Goal: Task Accomplishment & Management: Use online tool/utility

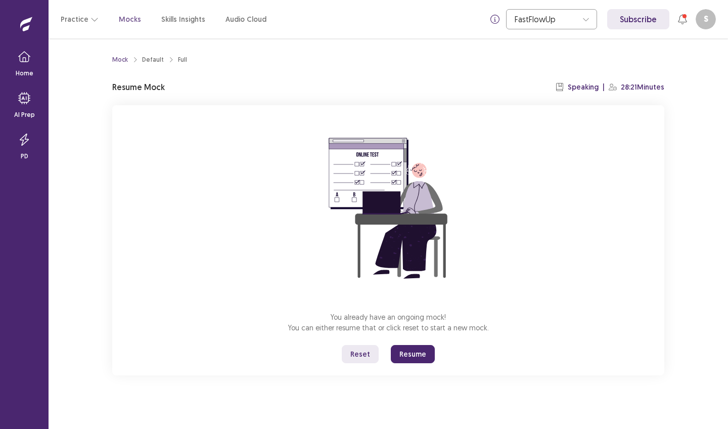
click at [421, 356] on button "Resume" at bounding box center [413, 354] width 44 height 18
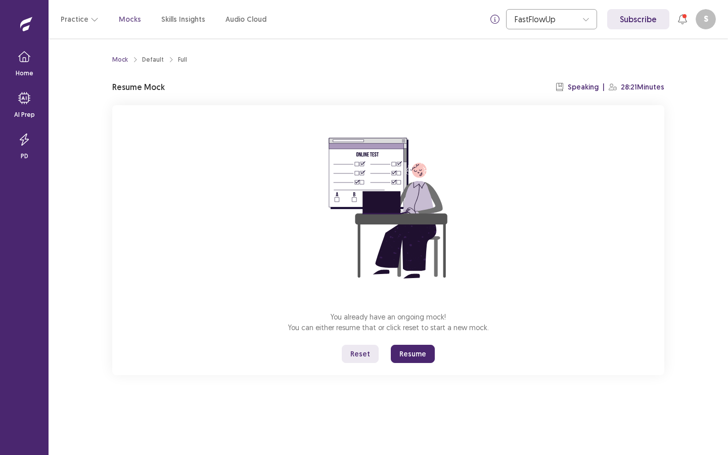
click at [367, 346] on button "Reset" at bounding box center [360, 354] width 37 height 18
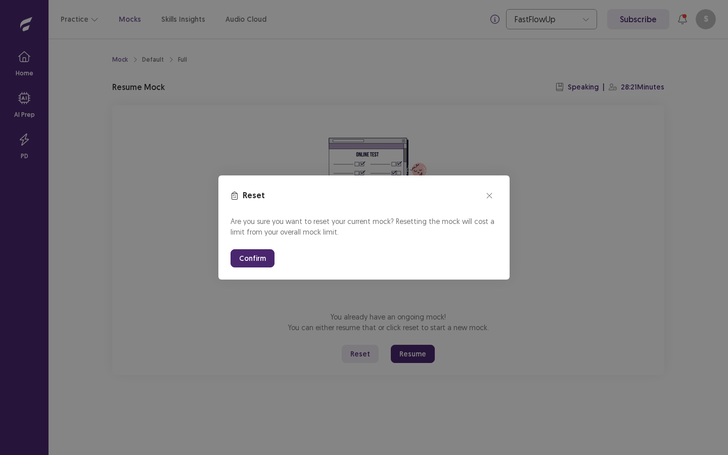
click at [257, 253] on button "Confirm" at bounding box center [253, 258] width 44 height 18
click at [258, 255] on button "Confirm" at bounding box center [253, 258] width 44 height 18
click at [491, 190] on button "close" at bounding box center [489, 196] width 16 height 16
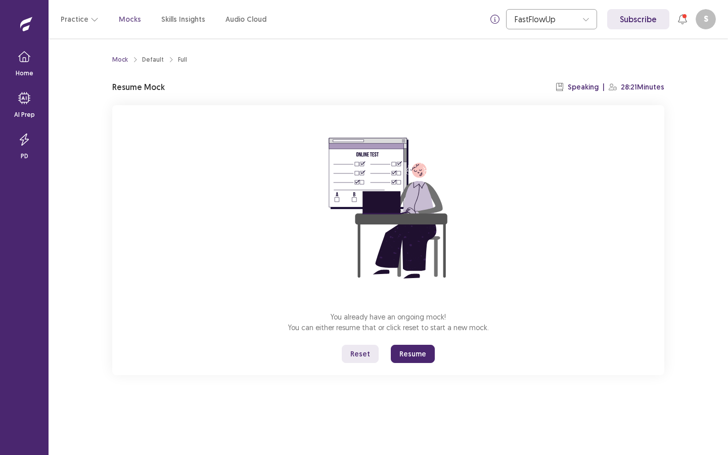
click at [407, 349] on button "Resume" at bounding box center [413, 354] width 44 height 18
click at [411, 355] on button "Resume" at bounding box center [413, 354] width 44 height 18
drag, startPoint x: 411, startPoint y: 355, endPoint x: 410, endPoint y: 349, distance: 5.7
click at [411, 355] on button "Resume" at bounding box center [413, 354] width 44 height 18
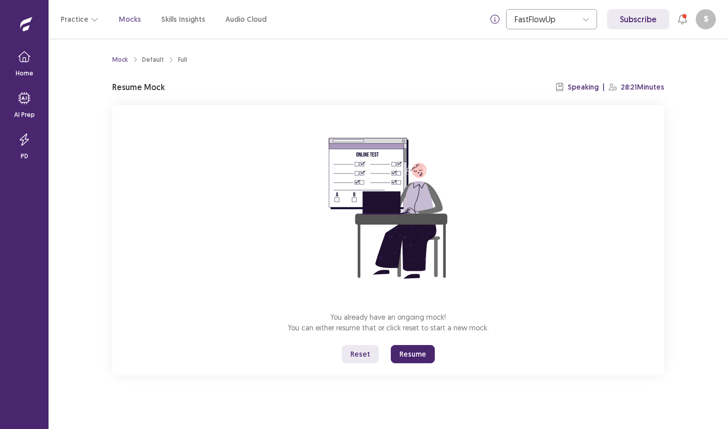
click at [410, 346] on button "Resume" at bounding box center [413, 354] width 44 height 18
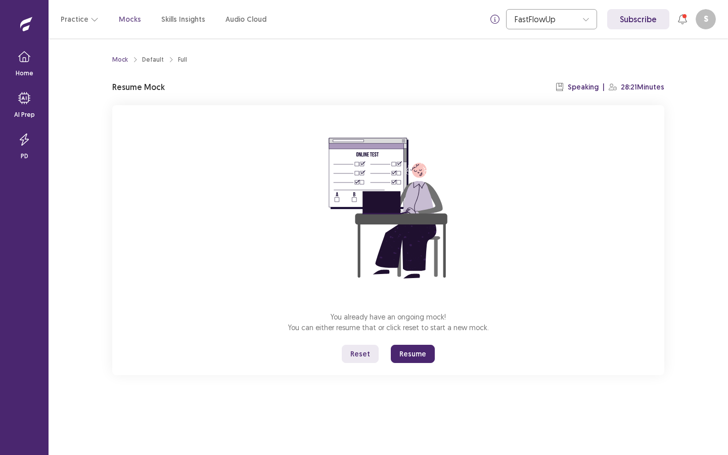
click at [423, 355] on button "Resume" at bounding box center [413, 354] width 44 height 18
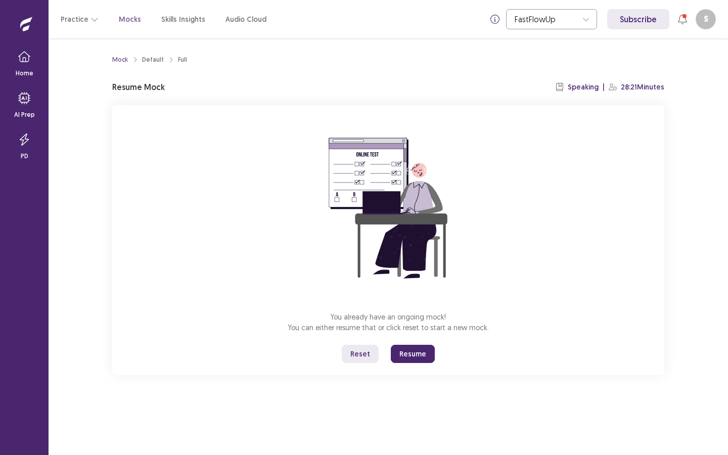
click at [403, 352] on button "Resume" at bounding box center [413, 354] width 44 height 18
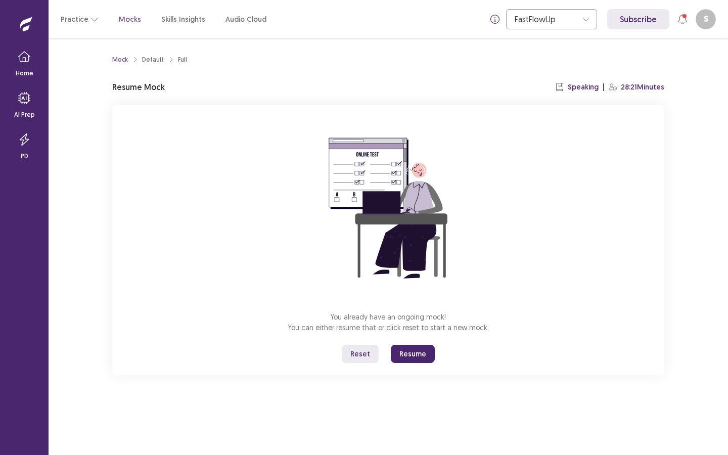
click at [407, 357] on button "Resume" at bounding box center [413, 354] width 44 height 18
click at [411, 359] on button "Resume" at bounding box center [413, 354] width 44 height 18
click at [410, 357] on button "Resume" at bounding box center [413, 354] width 44 height 18
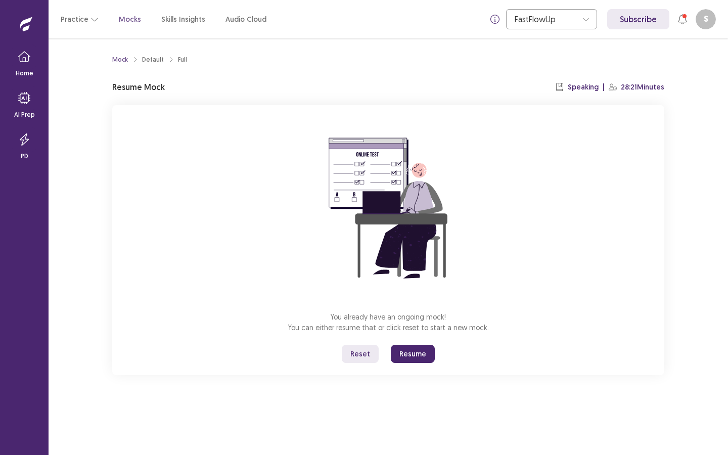
click at [410, 357] on button "Resume" at bounding box center [413, 354] width 44 height 18
click at [674, 26] on div "FastFlowUp Subscribe S sujata khadka sujatakhadka118@gmail.com Role(s): Student…" at bounding box center [601, 19] width 230 height 20
click at [678, 19] on icon at bounding box center [682, 19] width 10 height 10
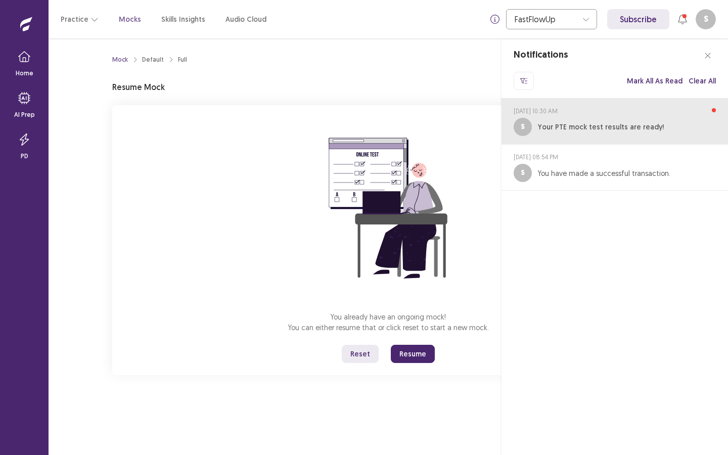
click at [632, 122] on p "Your PTE mock test results are ready!" at bounding box center [601, 127] width 126 height 11
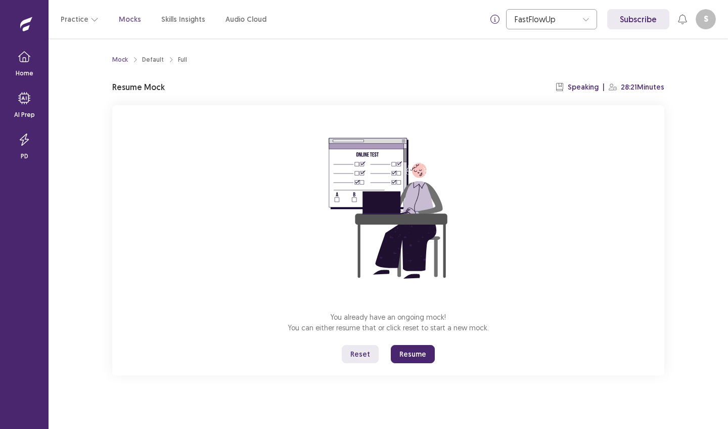
click at [416, 350] on button "Resume" at bounding box center [413, 354] width 44 height 18
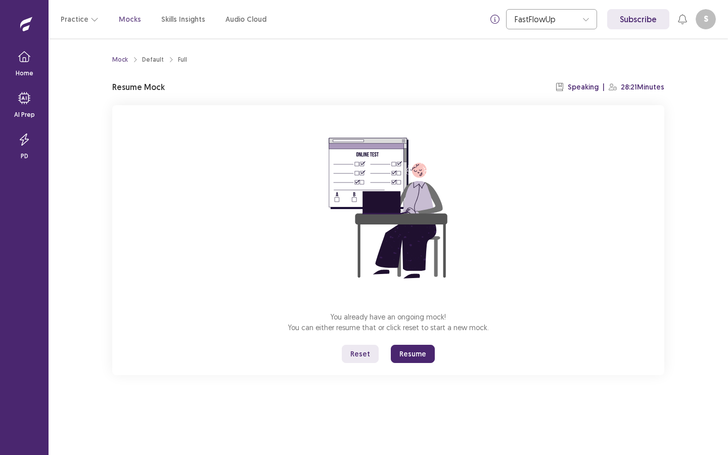
click at [408, 349] on button "Resume" at bounding box center [413, 354] width 44 height 18
click at [414, 356] on button "Resume" at bounding box center [413, 354] width 44 height 18
drag, startPoint x: 414, startPoint y: 356, endPoint x: 408, endPoint y: 352, distance: 7.6
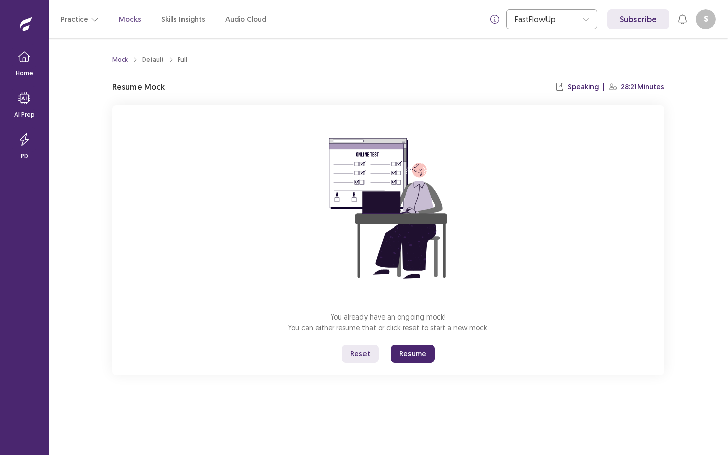
click at [408, 352] on button "Resume" at bounding box center [413, 354] width 44 height 18
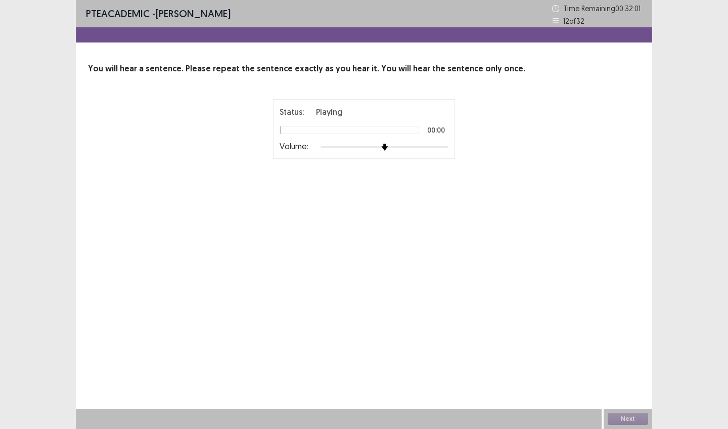
click at [303, 129] on div at bounding box center [350, 130] width 140 height 8
click at [317, 137] on div "Status: Playing 00:00 Volume:" at bounding box center [364, 129] width 169 height 47
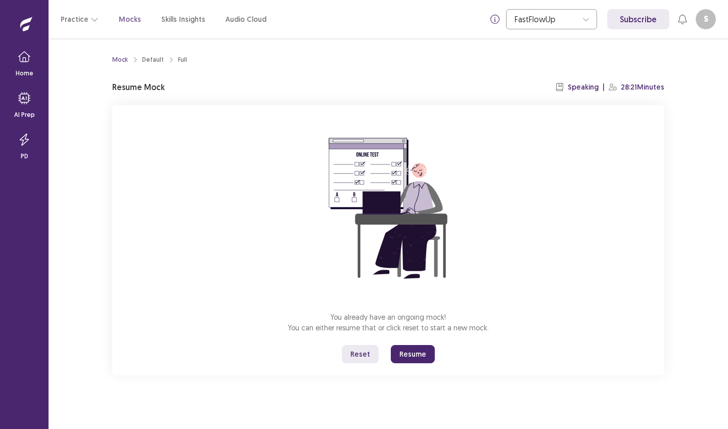
click at [409, 355] on button "Resume" at bounding box center [413, 354] width 44 height 18
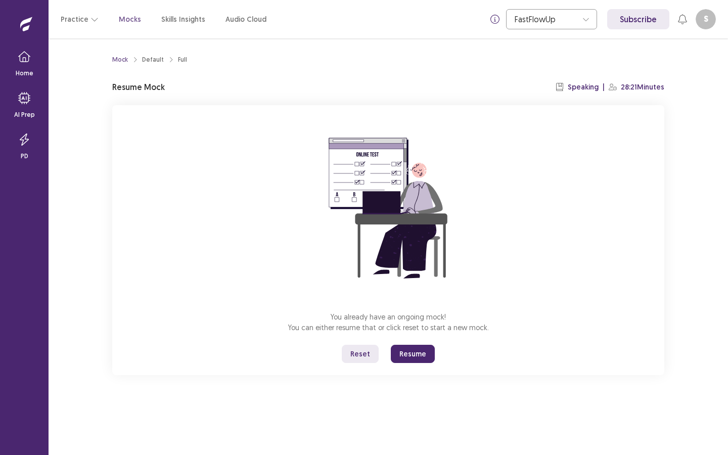
click at [412, 349] on button "Resume" at bounding box center [413, 354] width 44 height 18
click at [358, 358] on button "Reset" at bounding box center [360, 354] width 37 height 18
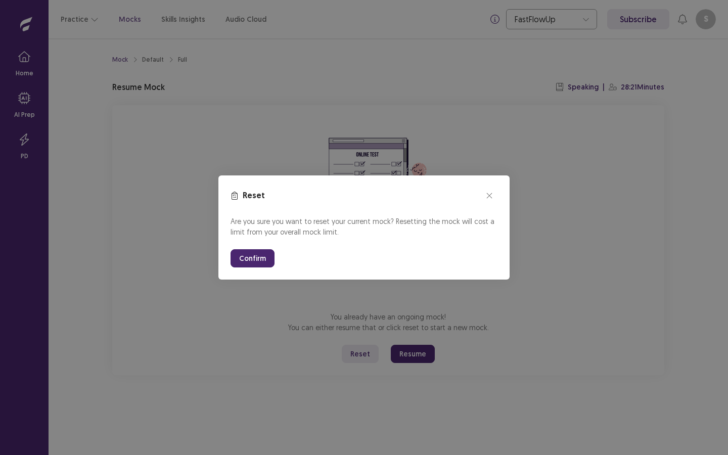
click at [260, 260] on button "Confirm" at bounding box center [253, 258] width 44 height 18
click at [490, 192] on button "close" at bounding box center [489, 196] width 16 height 16
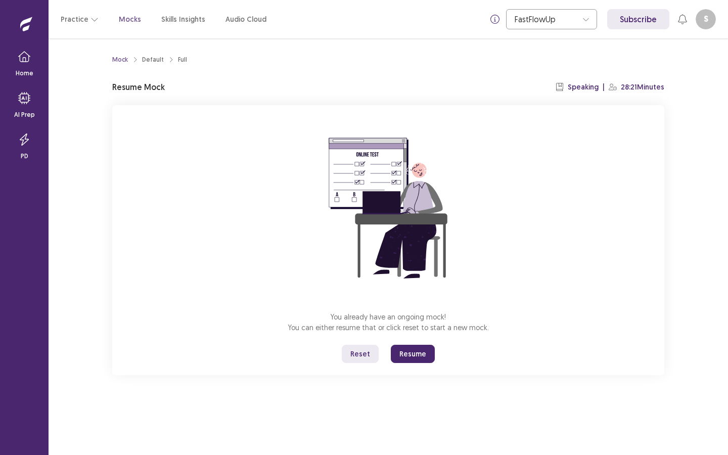
click at [413, 343] on div "You already have an ongoing mock! You can either resume that or click reset to …" at bounding box center [388, 240] width 552 height 270
click at [413, 346] on button "Resume" at bounding box center [413, 354] width 44 height 18
click at [413, 354] on button "Resume" at bounding box center [413, 354] width 44 height 18
click at [420, 355] on button "Resume" at bounding box center [413, 354] width 44 height 18
click at [418, 351] on button "Resume" at bounding box center [413, 354] width 44 height 18
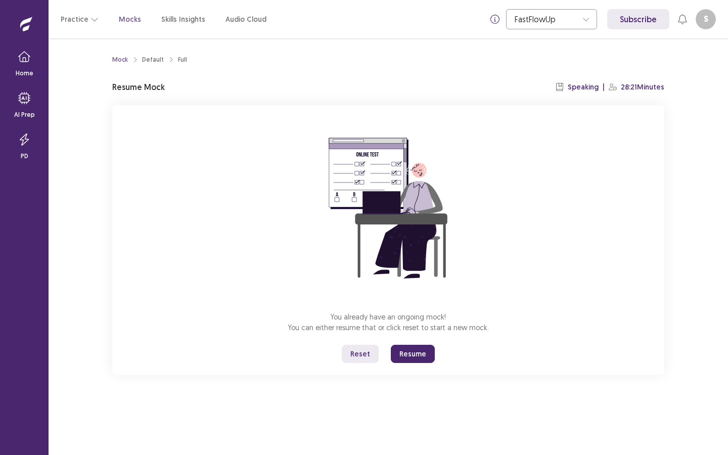
click at [409, 358] on button "Resume" at bounding box center [413, 354] width 44 height 18
click at [374, 351] on button "Reset" at bounding box center [360, 354] width 37 height 18
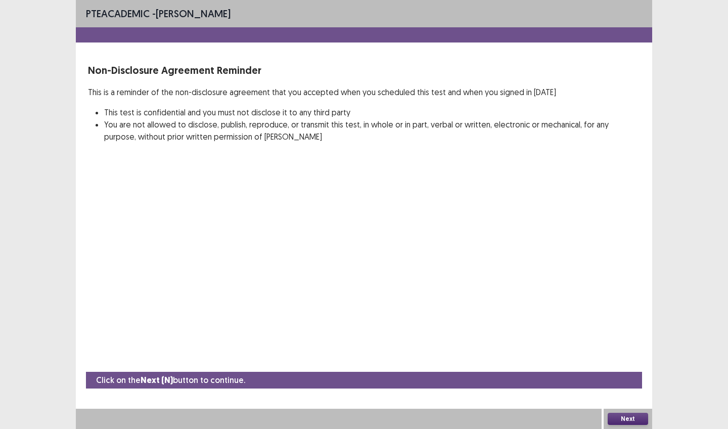
click at [617, 418] on button "Next" at bounding box center [628, 418] width 40 height 12
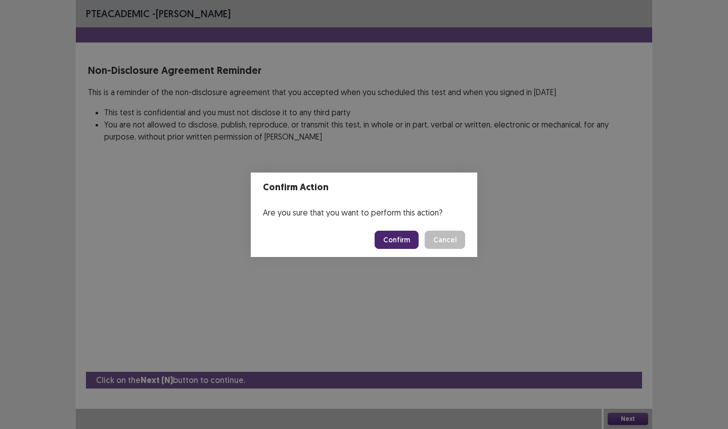
click at [399, 241] on button "Confirm" at bounding box center [397, 240] width 44 height 18
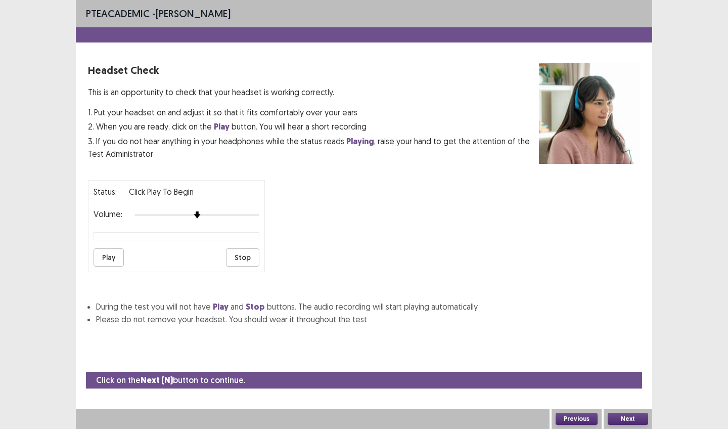
click at [115, 251] on button "Play" at bounding box center [109, 257] width 30 height 18
click at [192, 214] on div at bounding box center [165, 215] width 63 height 2
click at [183, 212] on div at bounding box center [196, 215] width 125 height 8
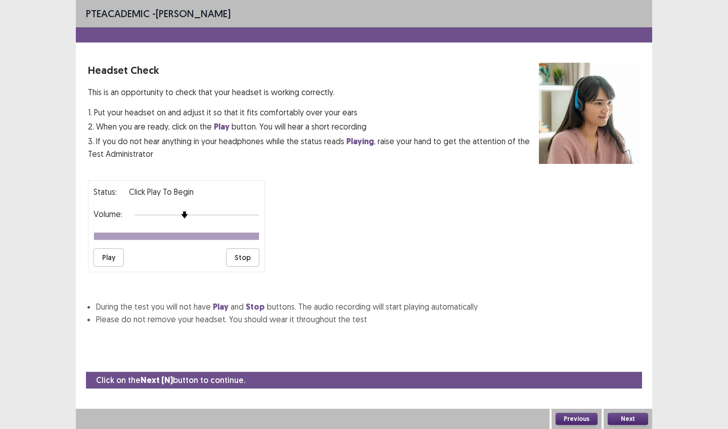
click at [119, 249] on button "Play" at bounding box center [109, 257] width 30 height 18
click at [626, 416] on button "Next" at bounding box center [628, 418] width 40 height 12
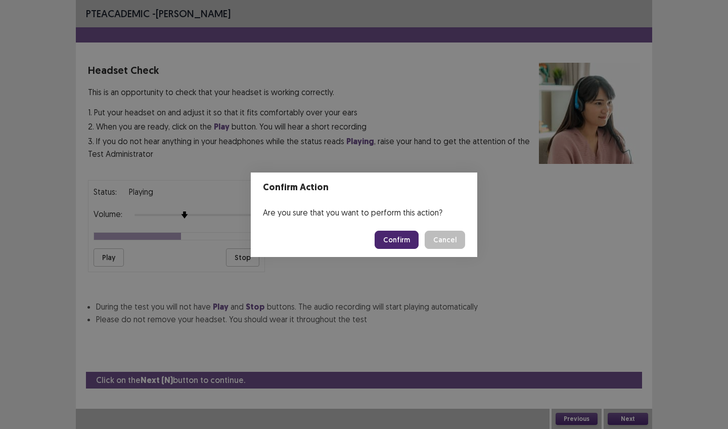
click at [403, 235] on button "Confirm" at bounding box center [397, 240] width 44 height 18
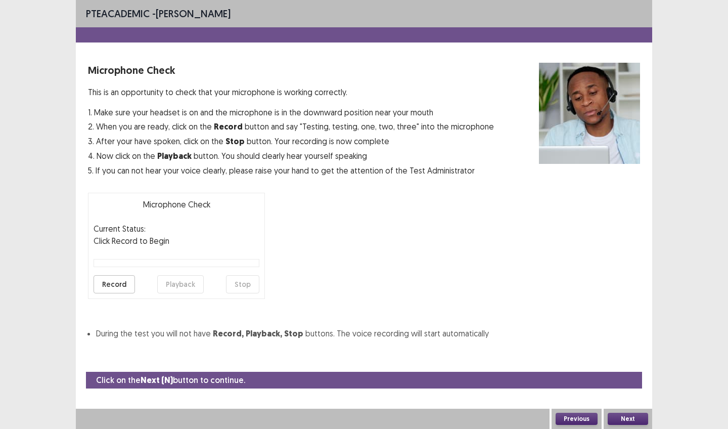
click at [138, 278] on div "Record Playback Stop" at bounding box center [177, 284] width 166 height 18
click at [125, 279] on button "Record" at bounding box center [114, 284] width 41 height 18
click at [242, 284] on button "Stop" at bounding box center [242, 284] width 33 height 18
click at [169, 283] on button "Playback" at bounding box center [180, 284] width 47 height 18
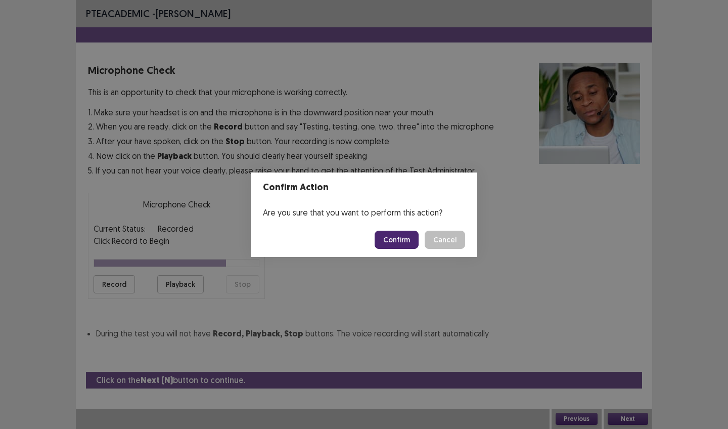
click at [401, 240] on button "Confirm" at bounding box center [397, 240] width 44 height 18
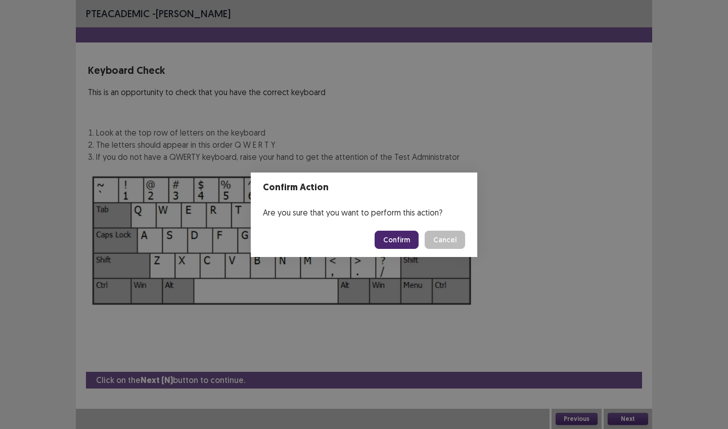
click at [402, 241] on button "Confirm" at bounding box center [397, 240] width 44 height 18
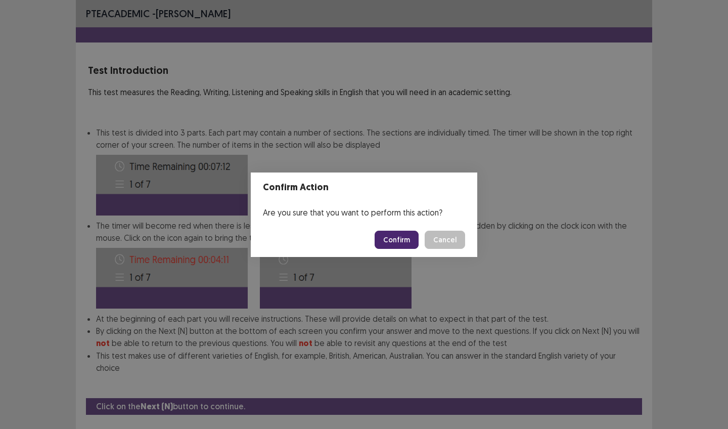
click at [404, 242] on button "Confirm" at bounding box center [397, 240] width 44 height 18
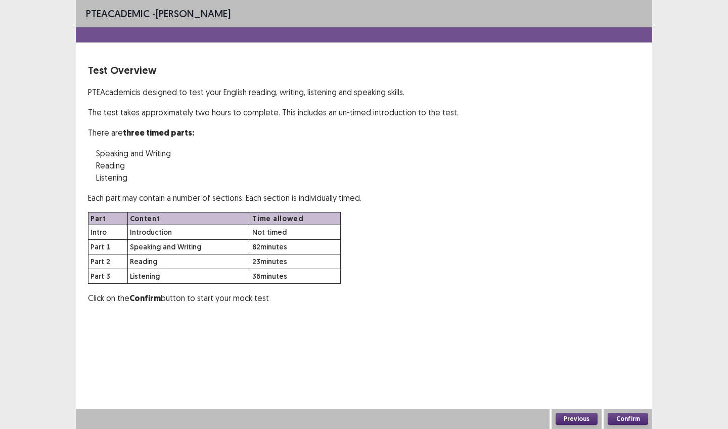
click at [631, 417] on button "Confirm" at bounding box center [628, 418] width 40 height 12
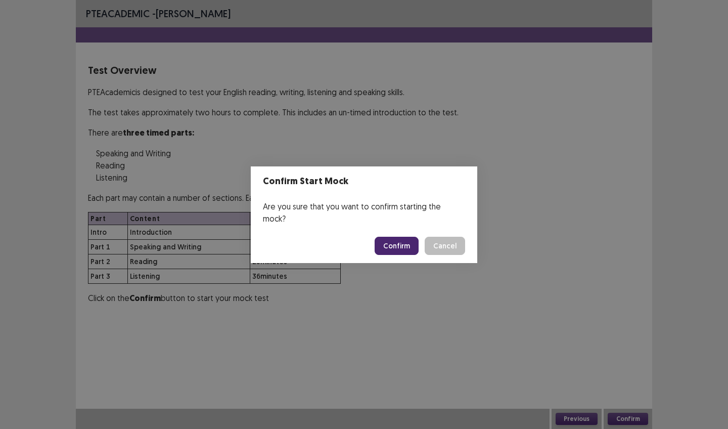
click at [390, 240] on button "Confirm" at bounding box center [397, 246] width 44 height 18
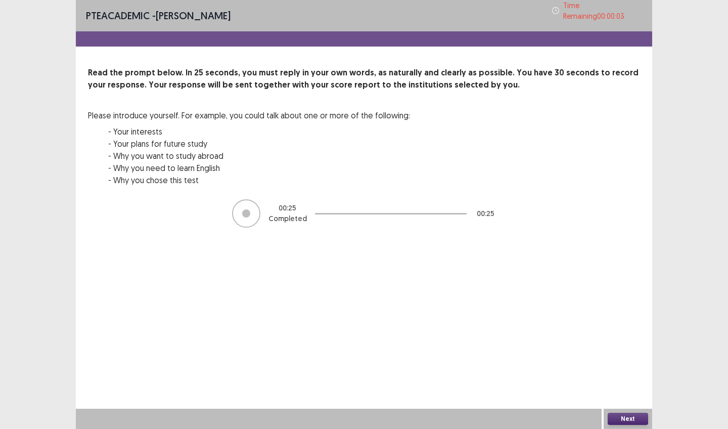
click at [615, 415] on button "Next" at bounding box center [628, 418] width 40 height 12
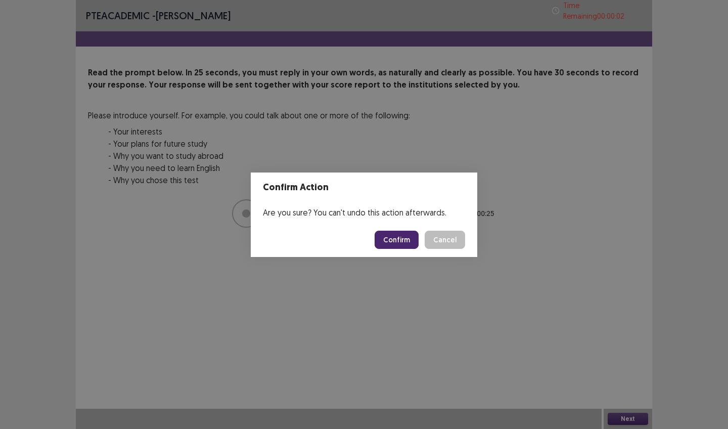
click at [402, 238] on button "Confirm" at bounding box center [397, 240] width 44 height 18
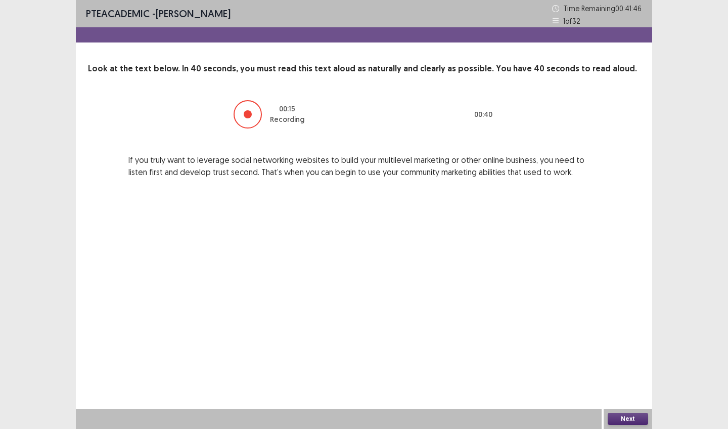
click at [627, 414] on button "Next" at bounding box center [628, 418] width 40 height 12
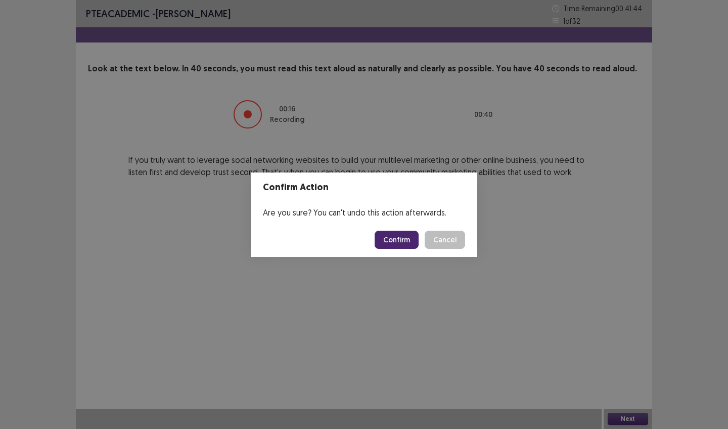
click at [411, 244] on button "Confirm" at bounding box center [397, 240] width 44 height 18
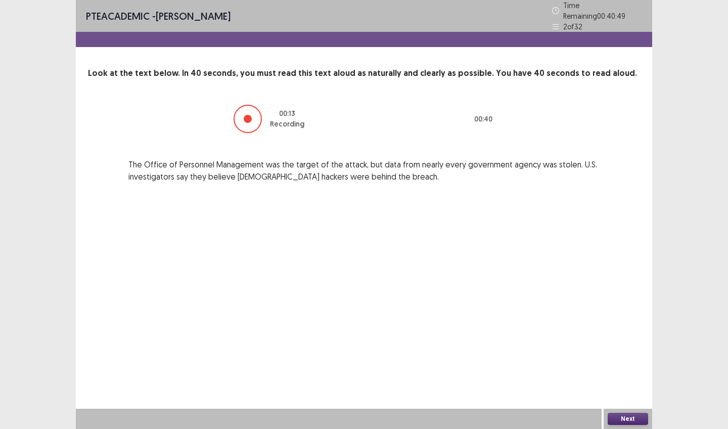
click at [622, 417] on button "Next" at bounding box center [628, 418] width 40 height 12
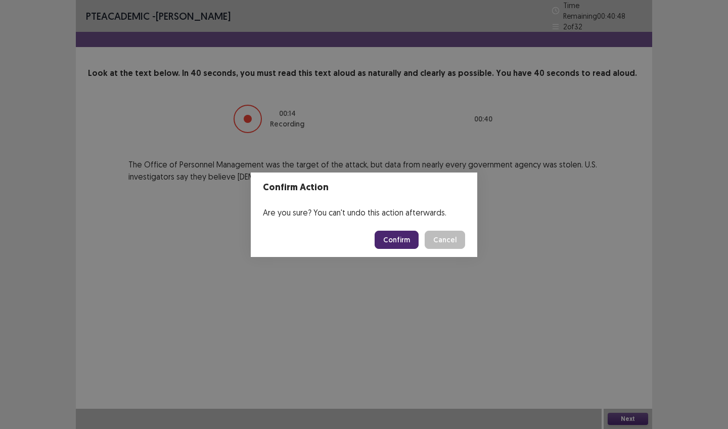
click at [399, 241] on button "Confirm" at bounding box center [397, 240] width 44 height 18
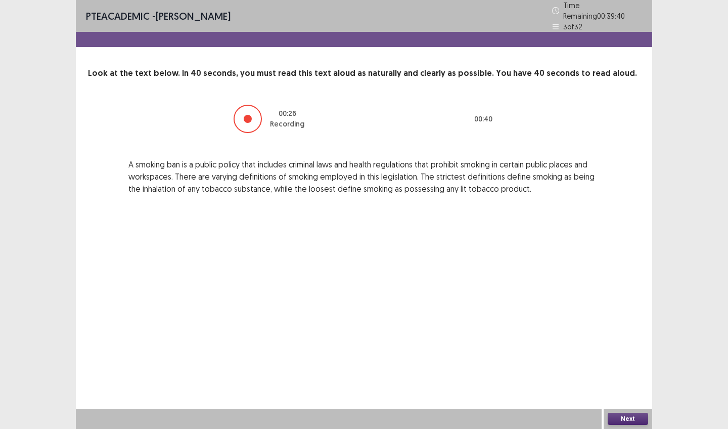
click at [610, 423] on button "Next" at bounding box center [628, 418] width 40 height 12
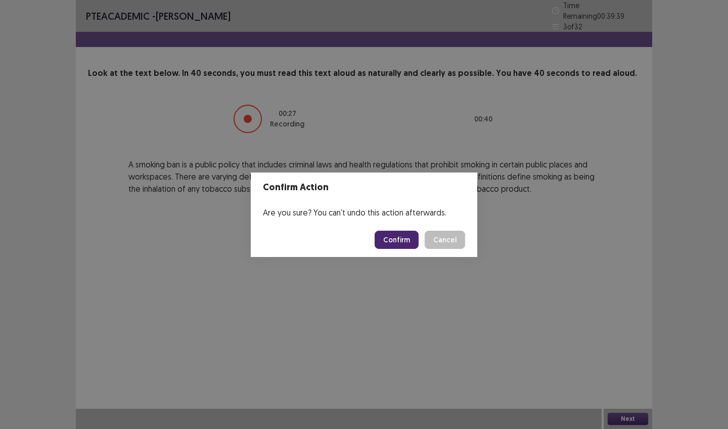
click at [394, 243] on button "Confirm" at bounding box center [397, 240] width 44 height 18
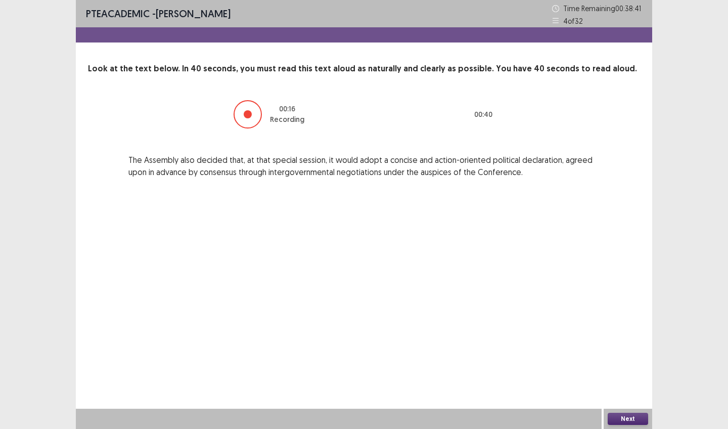
click at [619, 413] on button "Next" at bounding box center [628, 418] width 40 height 12
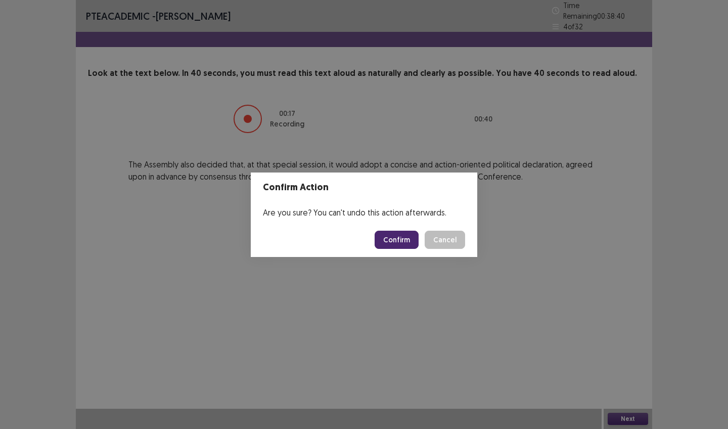
click at [411, 239] on button "Confirm" at bounding box center [397, 240] width 44 height 18
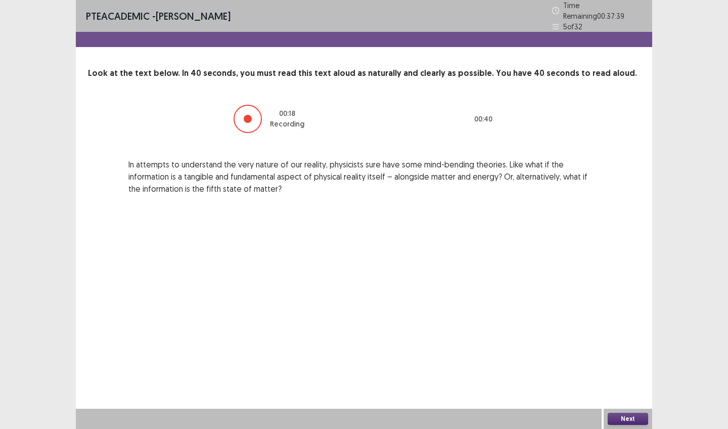
click at [636, 423] on button "Next" at bounding box center [628, 418] width 40 height 12
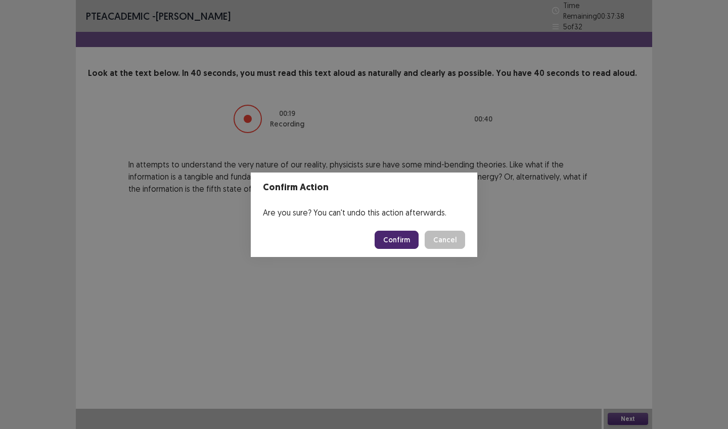
click at [412, 242] on button "Confirm" at bounding box center [397, 240] width 44 height 18
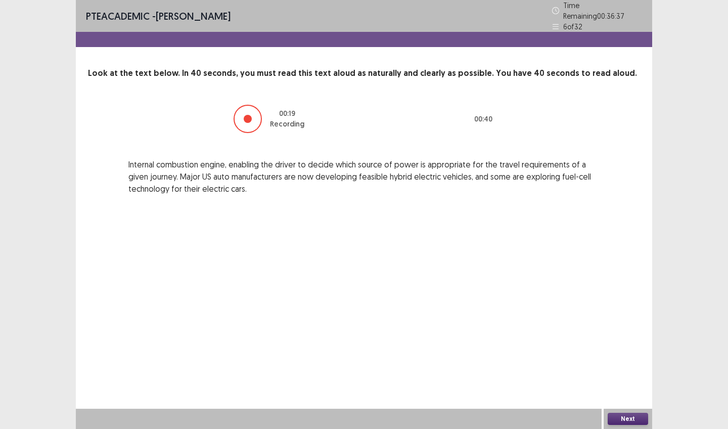
click at [624, 421] on button "Next" at bounding box center [628, 418] width 40 height 12
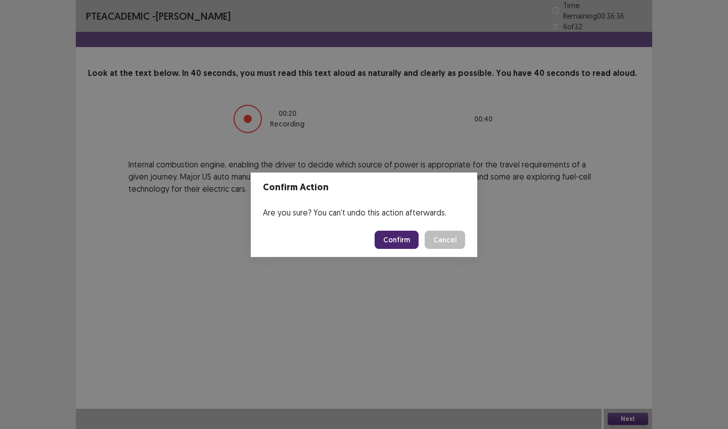
click at [405, 235] on button "Confirm" at bounding box center [397, 240] width 44 height 18
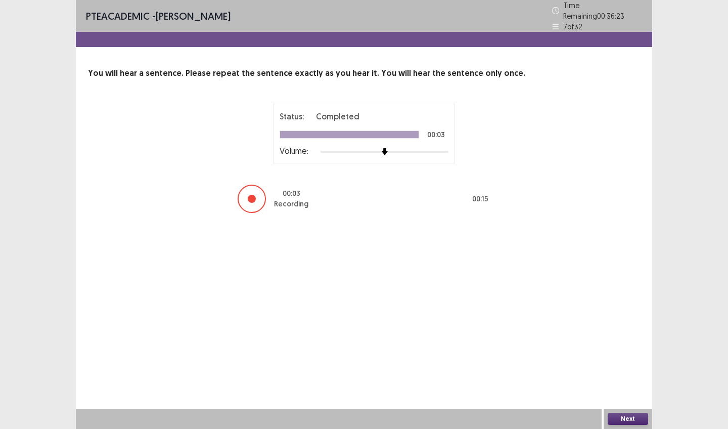
click at [621, 415] on button "Next" at bounding box center [628, 418] width 40 height 12
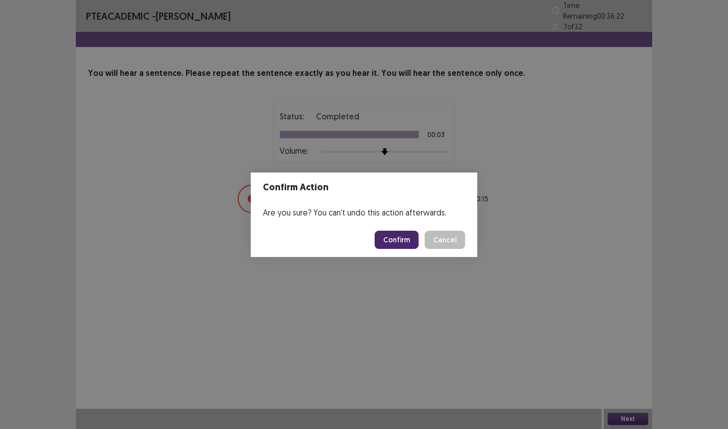
click at [405, 236] on button "Confirm" at bounding box center [397, 240] width 44 height 18
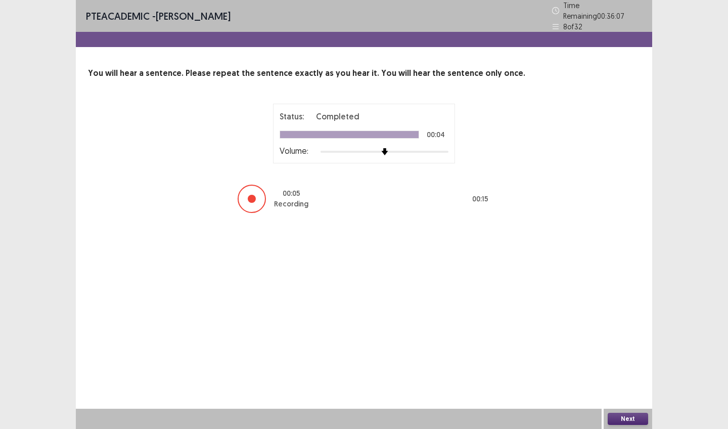
click at [627, 412] on button "Next" at bounding box center [628, 418] width 40 height 12
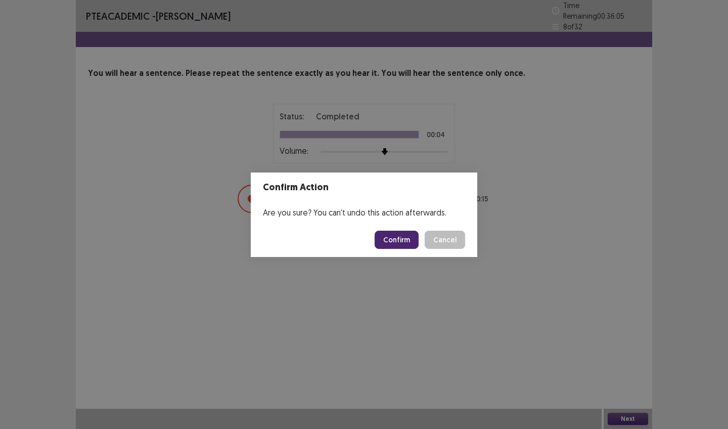
click at [411, 236] on button "Confirm" at bounding box center [397, 240] width 44 height 18
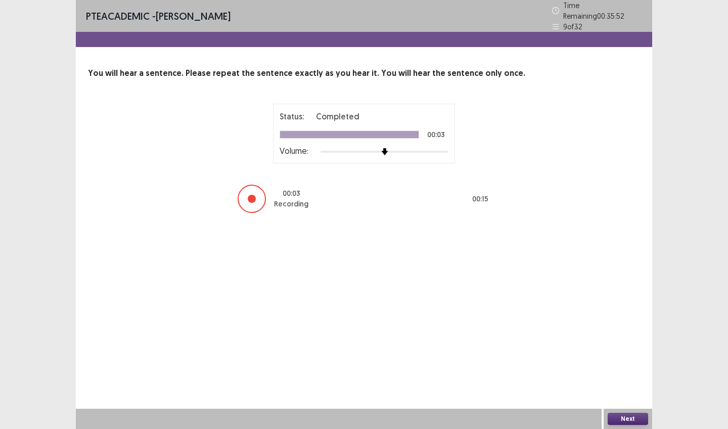
click at [614, 414] on button "Next" at bounding box center [628, 418] width 40 height 12
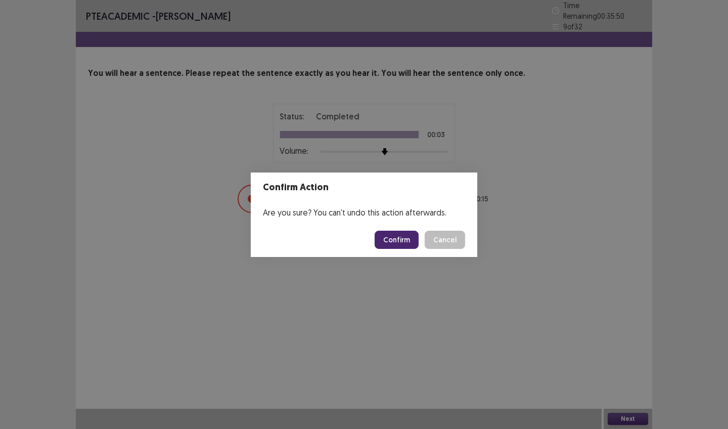
click at [404, 236] on button "Confirm" at bounding box center [397, 240] width 44 height 18
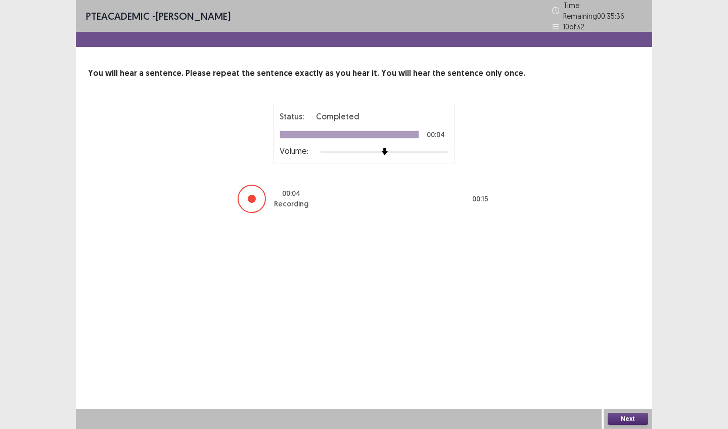
click at [619, 422] on button "Next" at bounding box center [628, 418] width 40 height 12
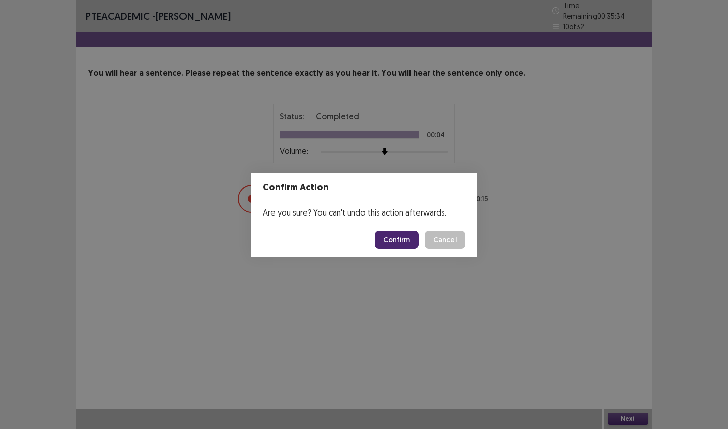
click at [401, 236] on button "Confirm" at bounding box center [397, 240] width 44 height 18
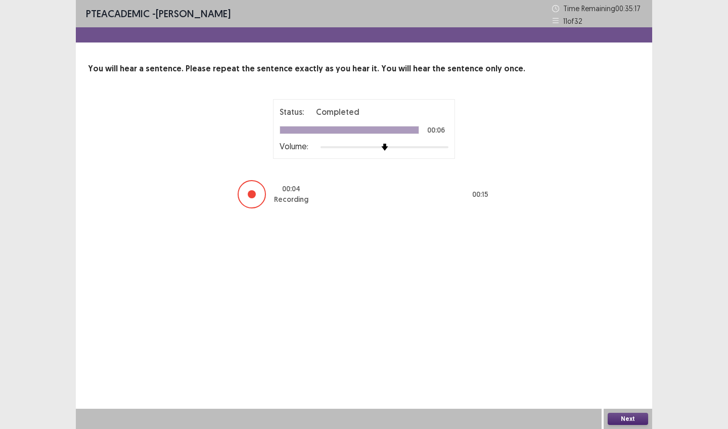
click at [624, 414] on button "Next" at bounding box center [628, 418] width 40 height 12
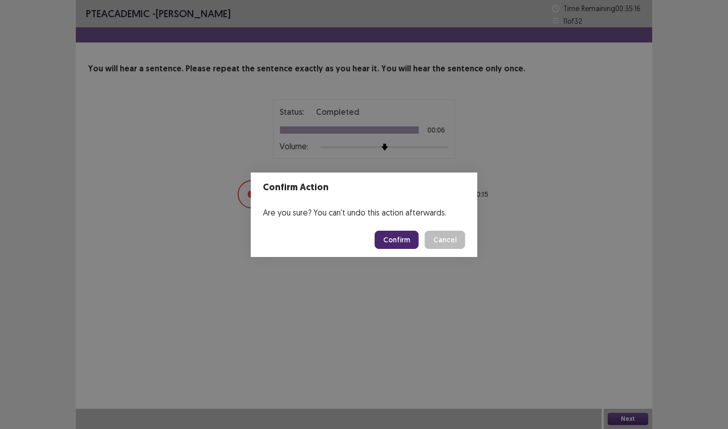
click at [398, 241] on button "Confirm" at bounding box center [397, 240] width 44 height 18
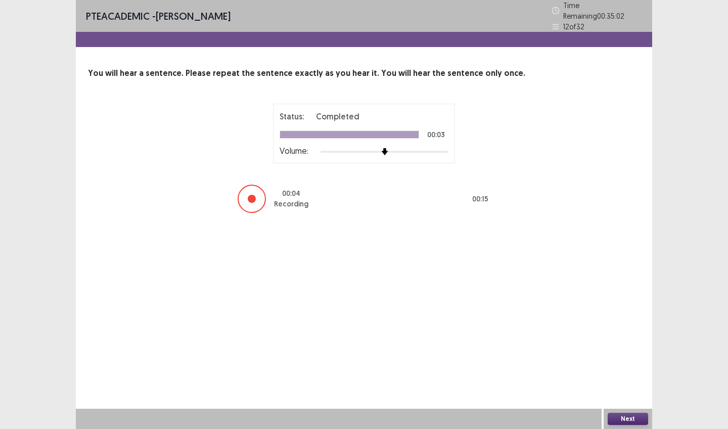
click at [637, 412] on button "Next" at bounding box center [628, 418] width 40 height 12
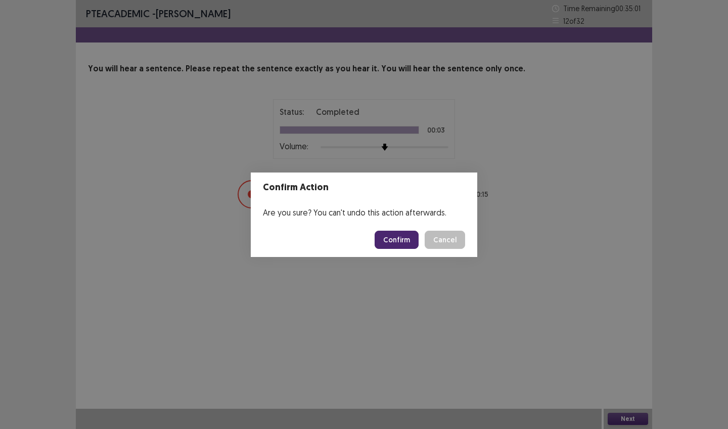
click at [397, 242] on button "Confirm" at bounding box center [397, 240] width 44 height 18
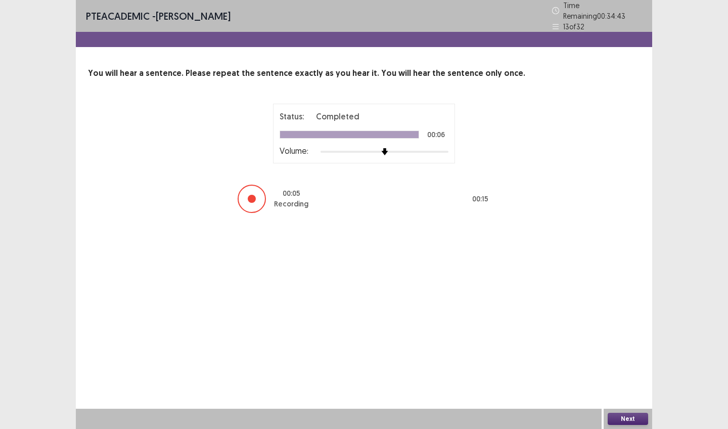
click at [616, 418] on button "Next" at bounding box center [628, 418] width 40 height 12
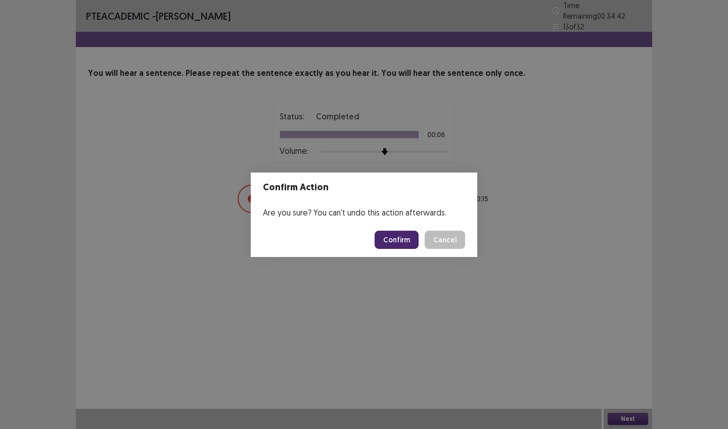
click at [394, 235] on button "Confirm" at bounding box center [397, 240] width 44 height 18
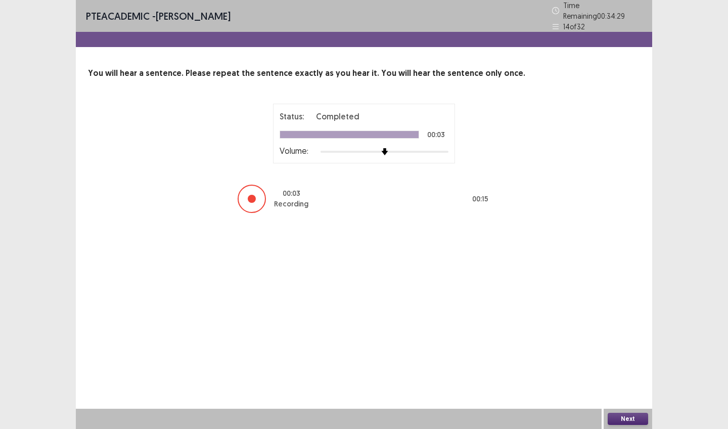
click at [622, 412] on button "Next" at bounding box center [628, 418] width 40 height 12
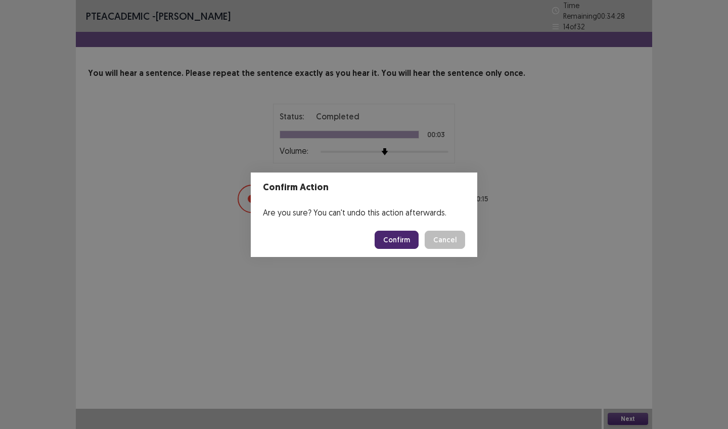
click at [408, 237] on button "Confirm" at bounding box center [397, 240] width 44 height 18
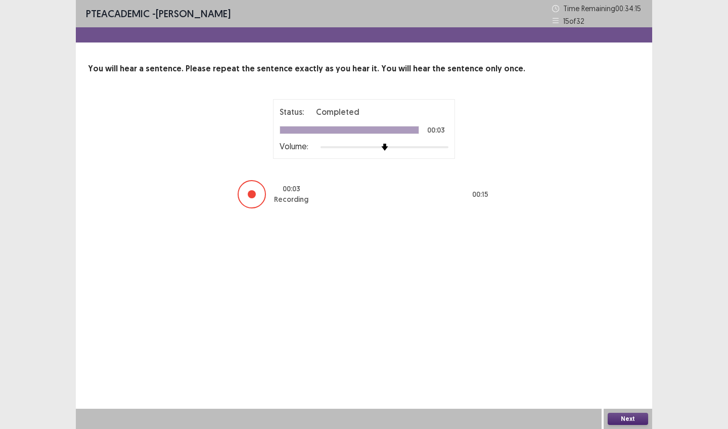
click at [620, 417] on button "Next" at bounding box center [628, 418] width 40 height 12
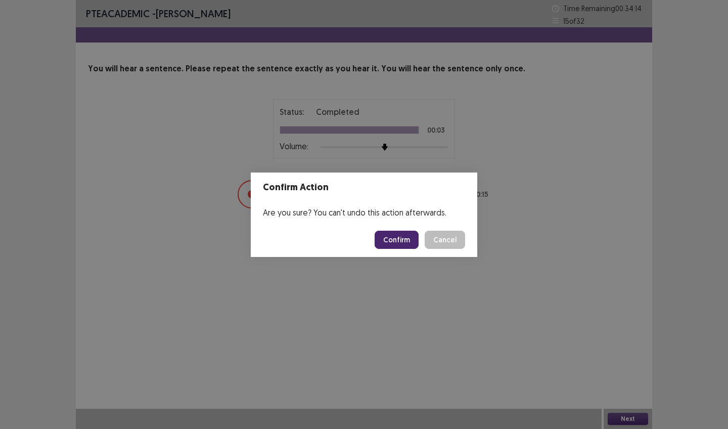
click at [407, 242] on button "Confirm" at bounding box center [397, 240] width 44 height 18
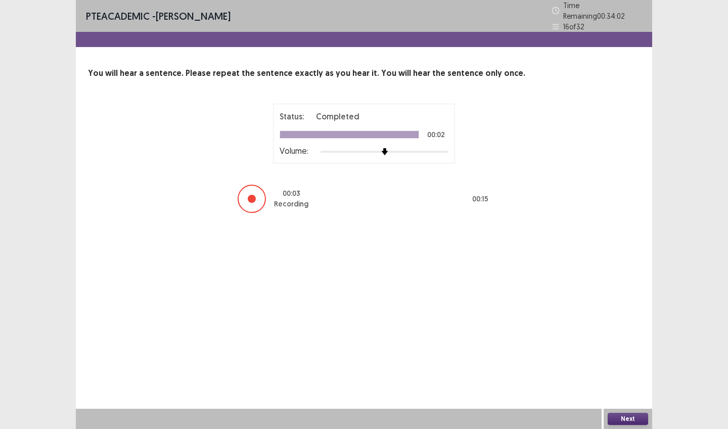
click at [629, 423] on button "Next" at bounding box center [628, 418] width 40 height 12
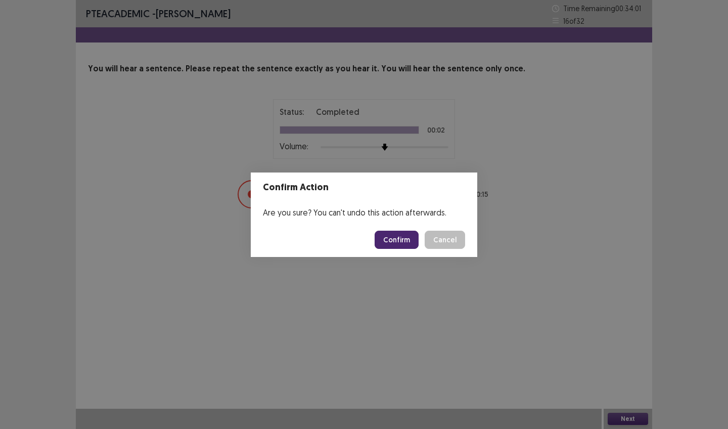
click at [411, 244] on button "Confirm" at bounding box center [397, 240] width 44 height 18
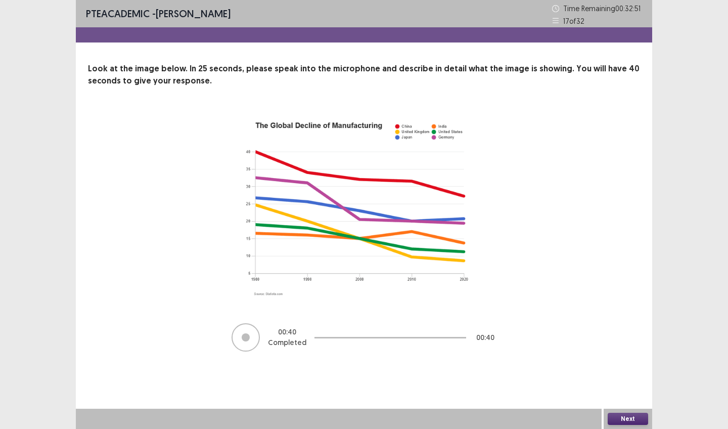
click at [630, 416] on button "Next" at bounding box center [628, 418] width 40 height 12
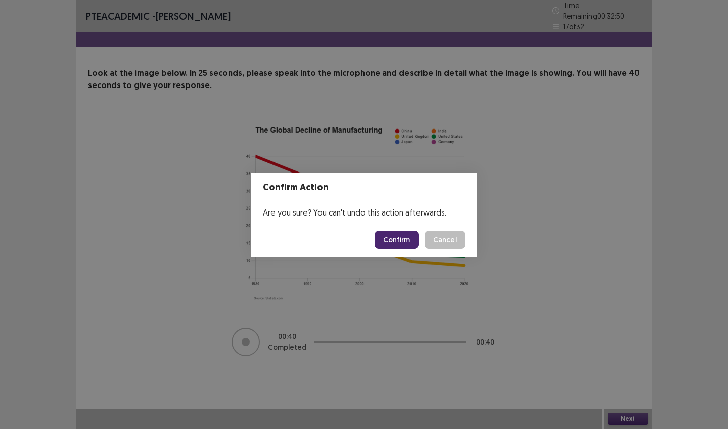
click at [401, 233] on button "Confirm" at bounding box center [397, 240] width 44 height 18
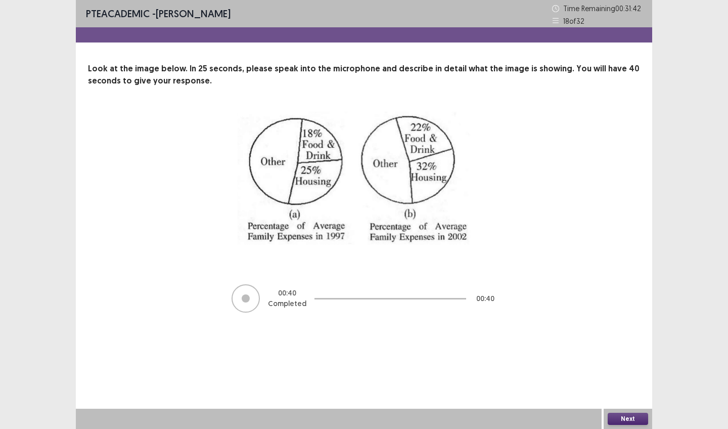
click at [618, 409] on div "Next" at bounding box center [628, 418] width 49 height 20
click at [619, 411] on div "Next" at bounding box center [628, 418] width 49 height 20
click at [621, 419] on button "Next" at bounding box center [628, 418] width 40 height 12
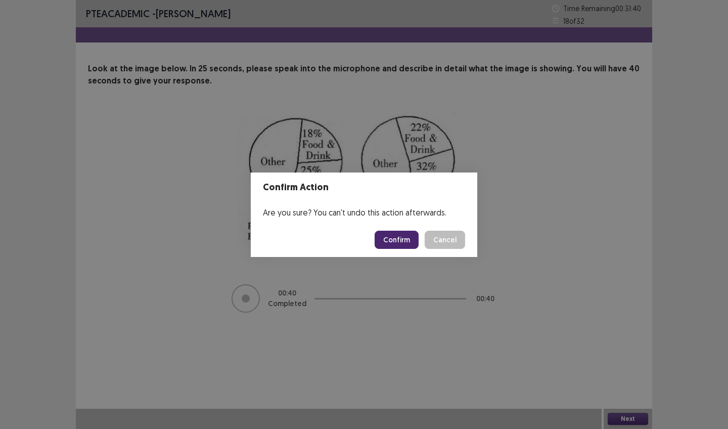
click at [403, 255] on footer "Confirm Cancel" at bounding box center [364, 239] width 226 height 34
click at [404, 245] on button "Confirm" at bounding box center [397, 240] width 44 height 18
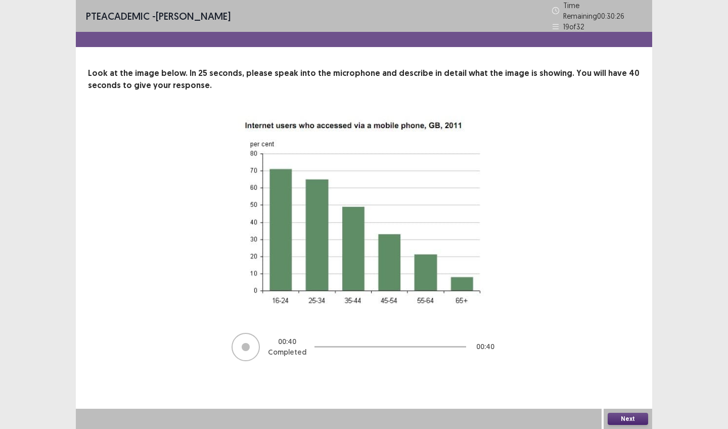
click at [626, 416] on button "Next" at bounding box center [628, 418] width 40 height 12
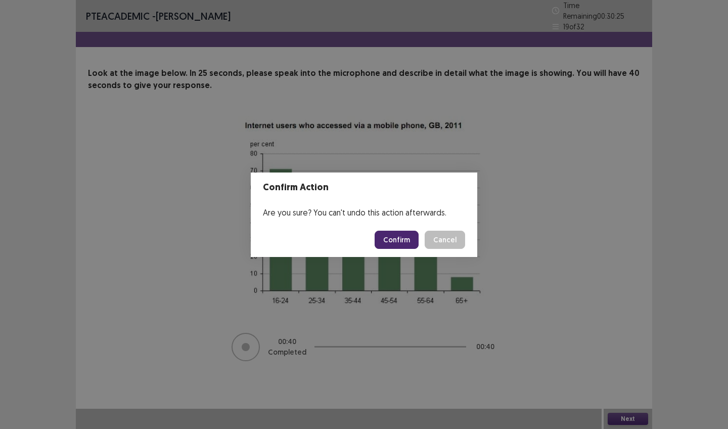
click at [387, 238] on button "Confirm" at bounding box center [397, 240] width 44 height 18
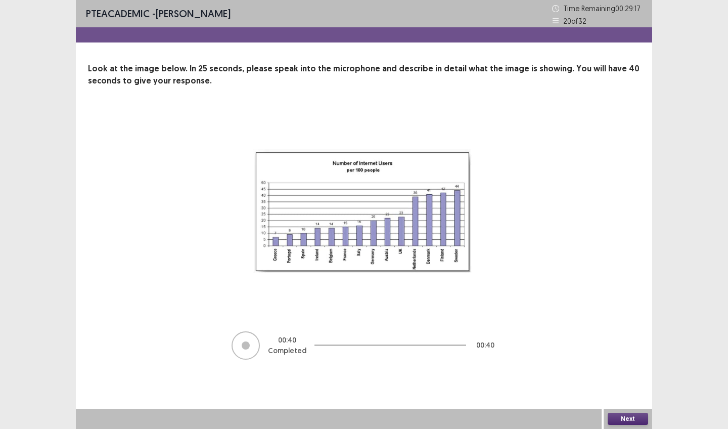
click at [622, 411] on div "Next" at bounding box center [628, 418] width 49 height 20
click at [625, 413] on button "Next" at bounding box center [628, 418] width 40 height 12
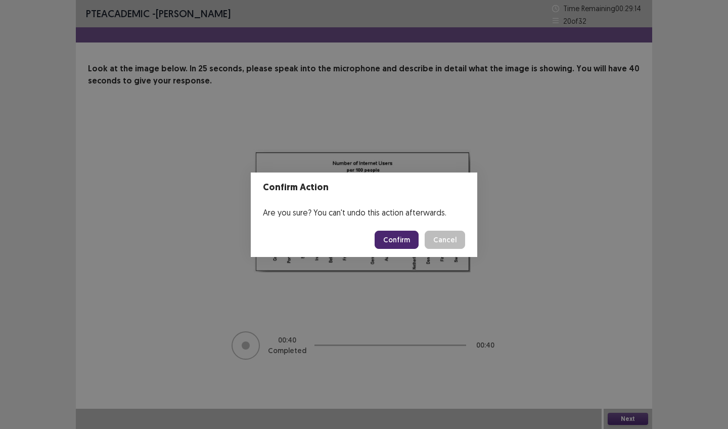
click at [396, 240] on button "Confirm" at bounding box center [397, 240] width 44 height 18
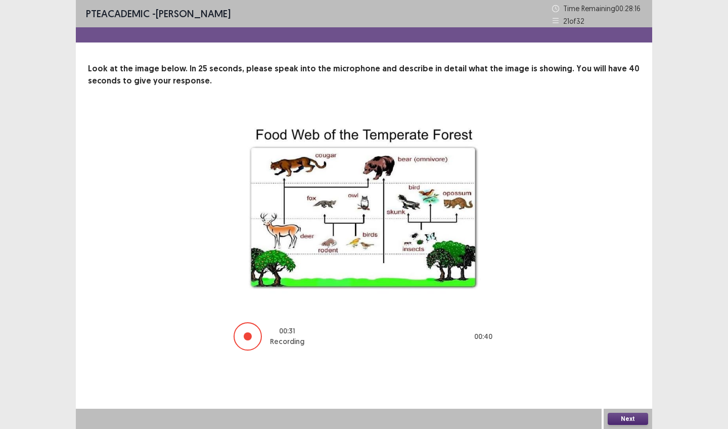
click at [621, 423] on button "Next" at bounding box center [628, 418] width 40 height 12
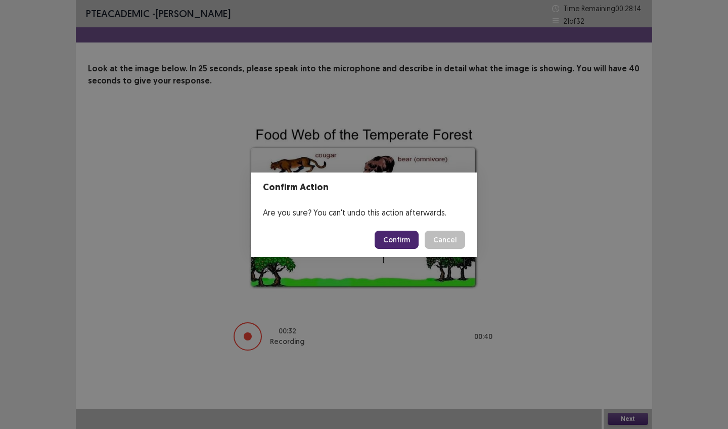
click at [404, 229] on footer "Confirm Cancel" at bounding box center [364, 239] width 226 height 34
click at [406, 232] on button "Confirm" at bounding box center [397, 240] width 44 height 18
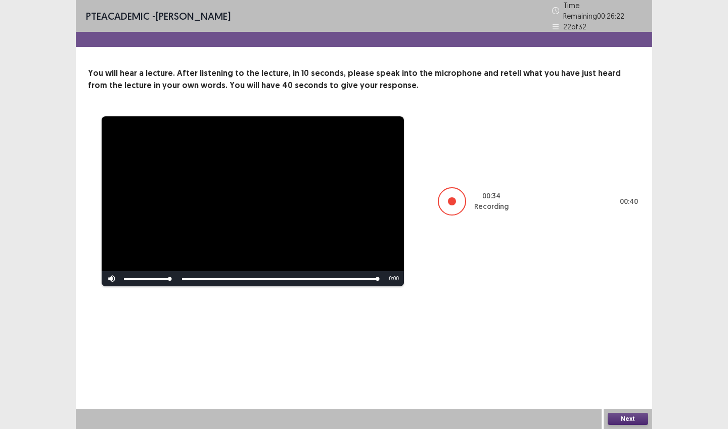
click at [634, 417] on button "Next" at bounding box center [628, 418] width 40 height 12
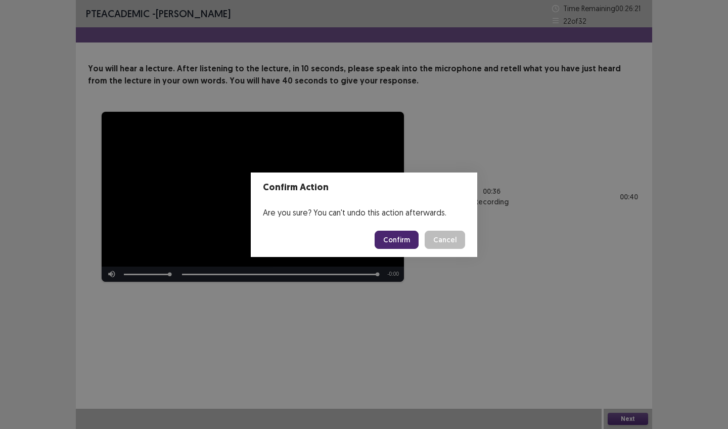
click at [405, 237] on button "Confirm" at bounding box center [397, 240] width 44 height 18
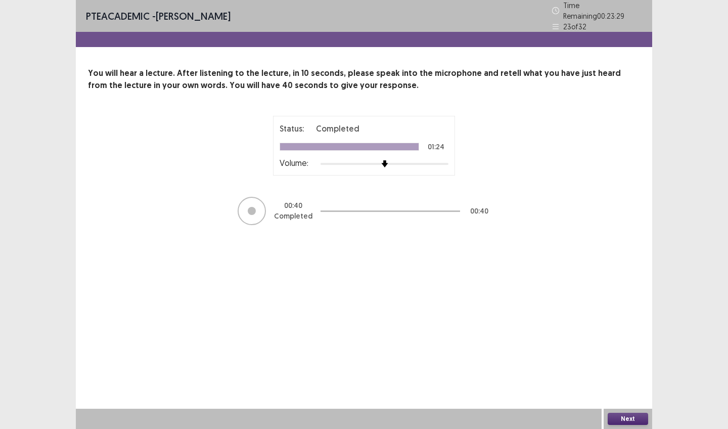
click at [635, 413] on button "Next" at bounding box center [628, 418] width 40 height 12
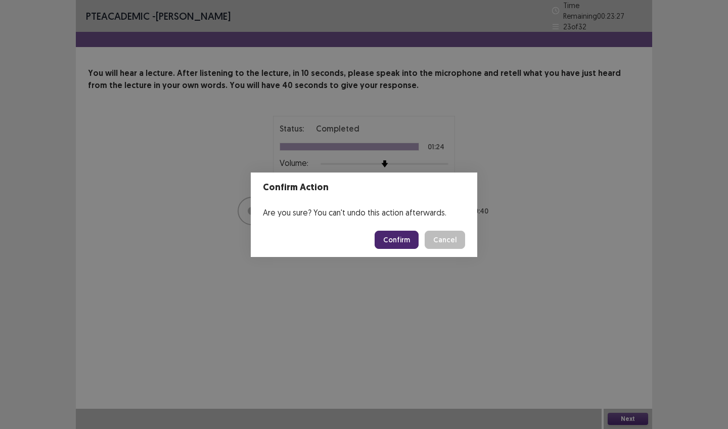
click at [409, 244] on button "Confirm" at bounding box center [397, 240] width 44 height 18
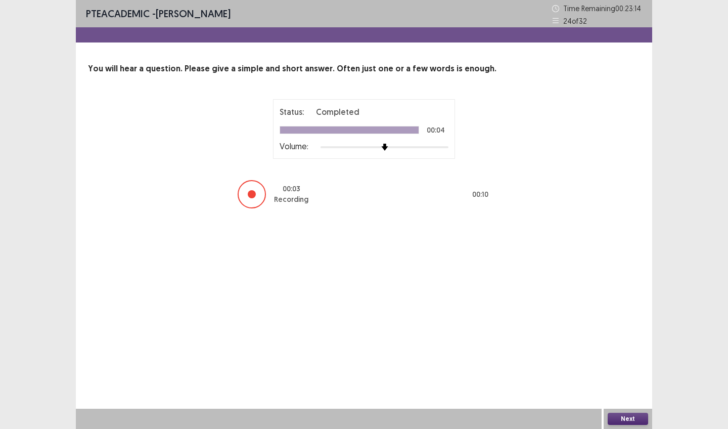
click at [627, 413] on button "Next" at bounding box center [628, 418] width 40 height 12
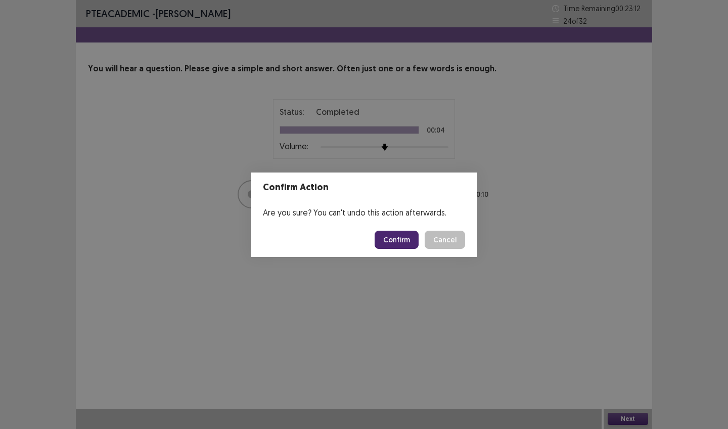
click at [400, 247] on button "Confirm" at bounding box center [397, 240] width 44 height 18
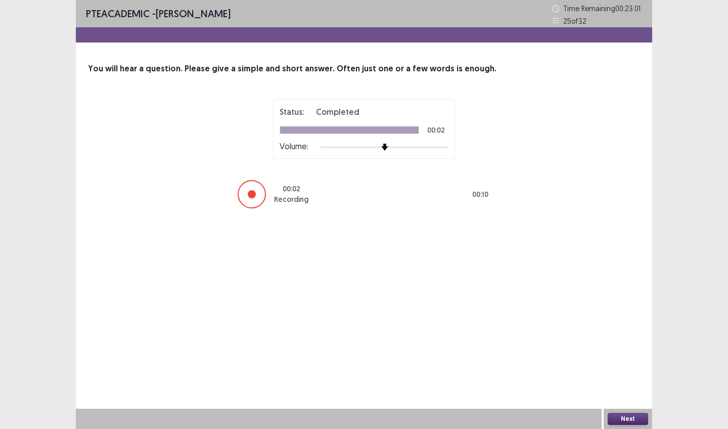
click at [637, 419] on button "Next" at bounding box center [628, 418] width 40 height 12
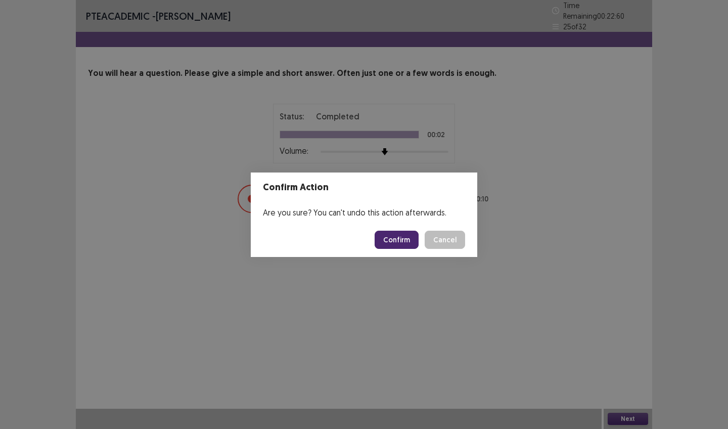
click at [411, 236] on button "Confirm" at bounding box center [397, 240] width 44 height 18
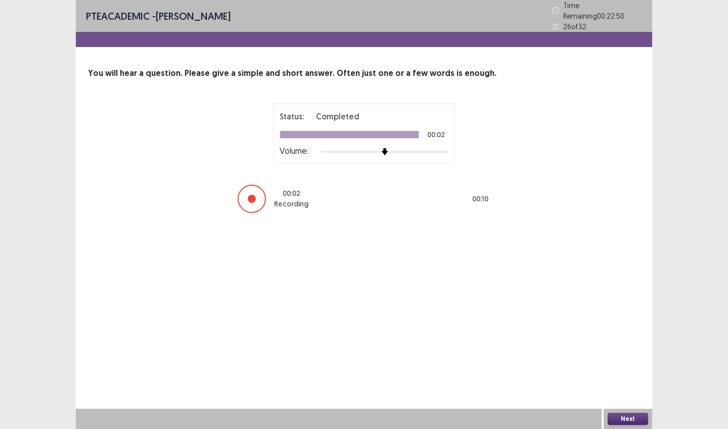
click at [611, 418] on button "Next" at bounding box center [628, 418] width 40 height 12
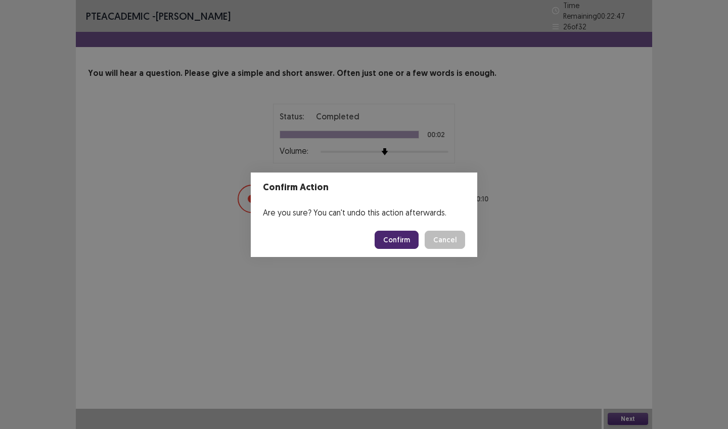
click at [402, 244] on button "Confirm" at bounding box center [397, 240] width 44 height 18
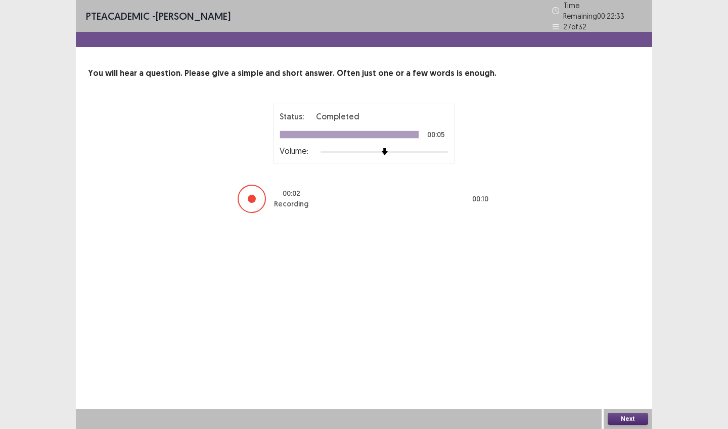
click at [623, 416] on button "Next" at bounding box center [628, 418] width 40 height 12
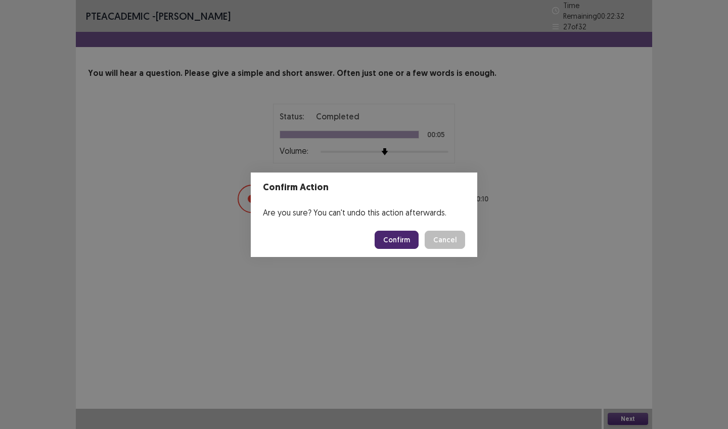
click at [402, 242] on button "Confirm" at bounding box center [397, 240] width 44 height 18
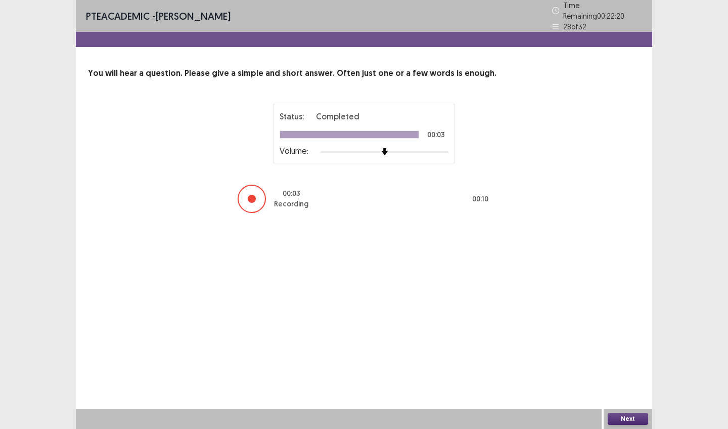
click at [630, 412] on button "Next" at bounding box center [628, 418] width 40 height 12
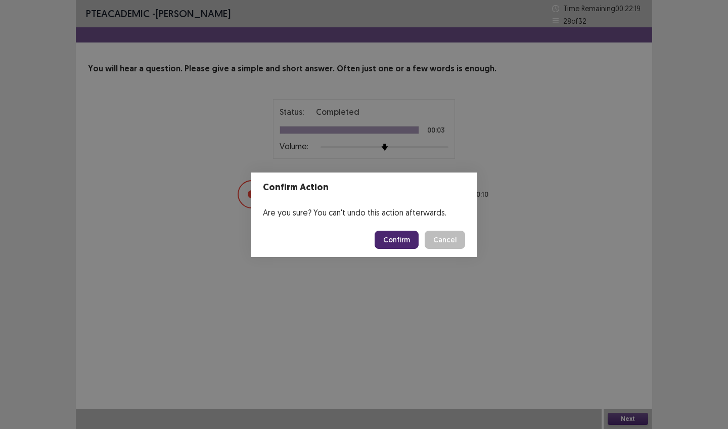
click at [401, 247] on button "Confirm" at bounding box center [397, 240] width 44 height 18
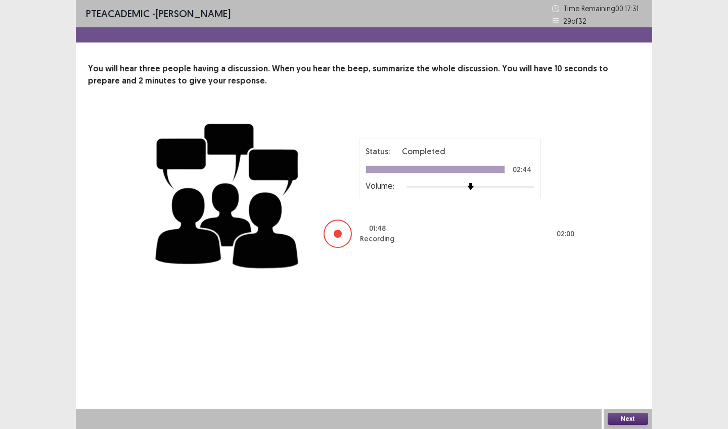
click at [624, 418] on button "Next" at bounding box center [628, 418] width 40 height 12
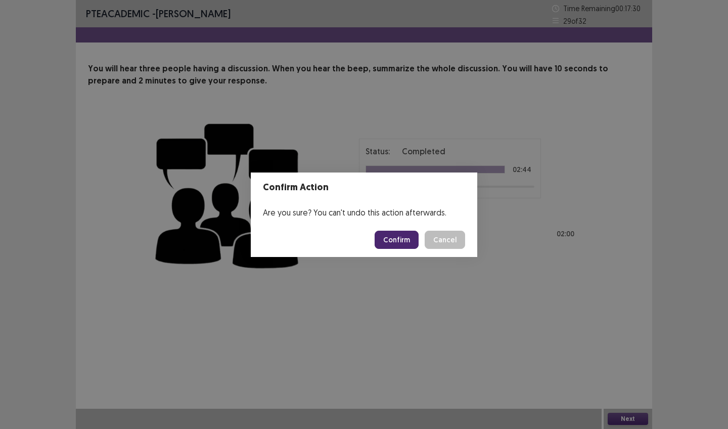
click at [396, 229] on footer "Confirm Cancel" at bounding box center [364, 239] width 226 height 34
click at [396, 238] on button "Confirm" at bounding box center [397, 240] width 44 height 18
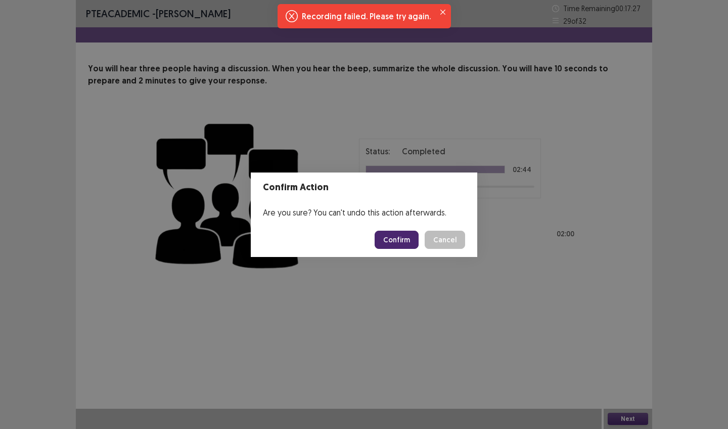
click at [405, 240] on button "Confirm" at bounding box center [397, 240] width 44 height 18
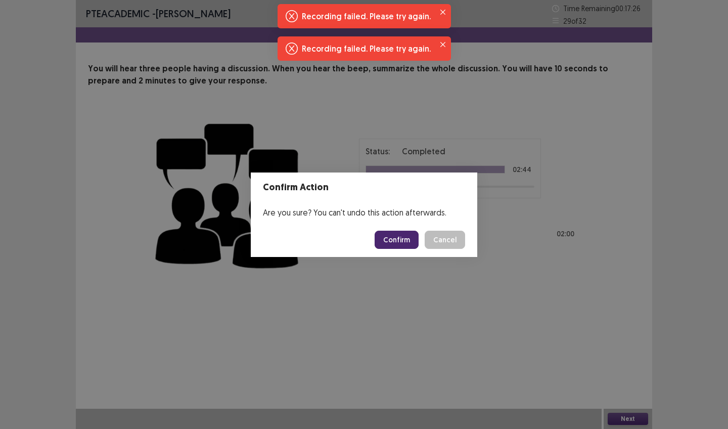
click at [405, 240] on button "Confirm" at bounding box center [397, 240] width 44 height 18
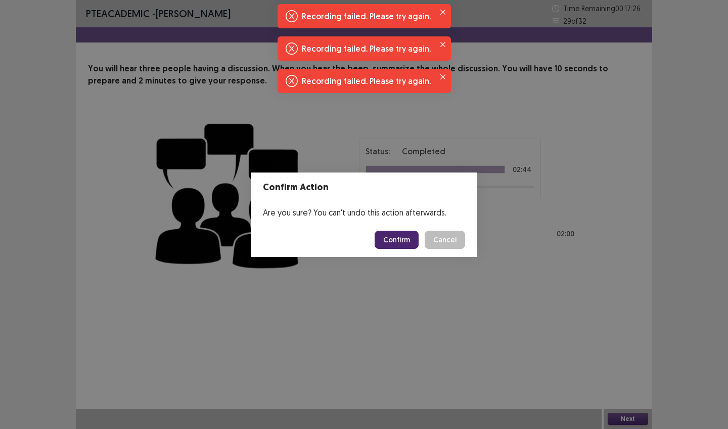
click at [405, 240] on button "Confirm" at bounding box center [397, 240] width 44 height 18
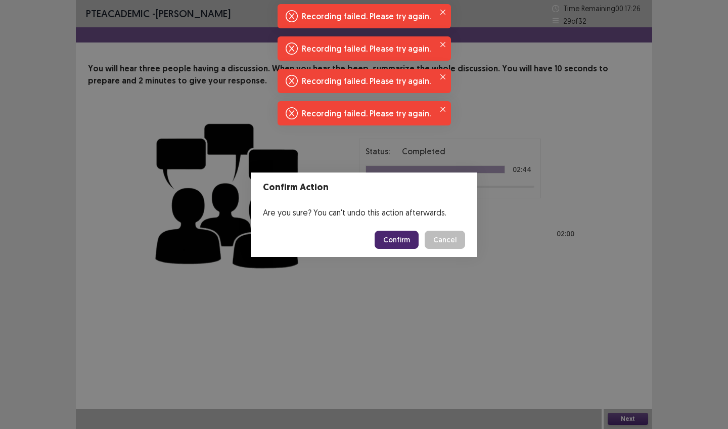
click at [405, 240] on button "Confirm" at bounding box center [397, 240] width 44 height 18
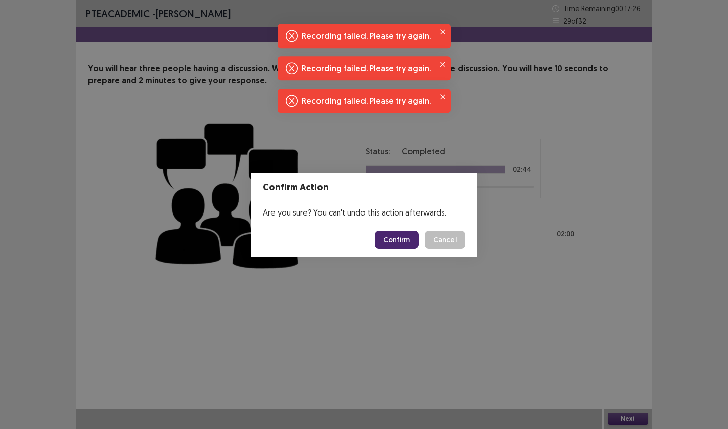
click at [405, 240] on button "Confirm" at bounding box center [397, 240] width 44 height 18
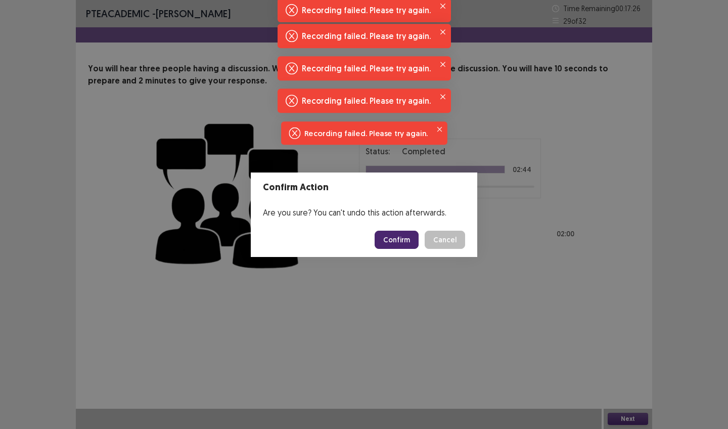
click at [405, 240] on button "Confirm" at bounding box center [397, 240] width 44 height 18
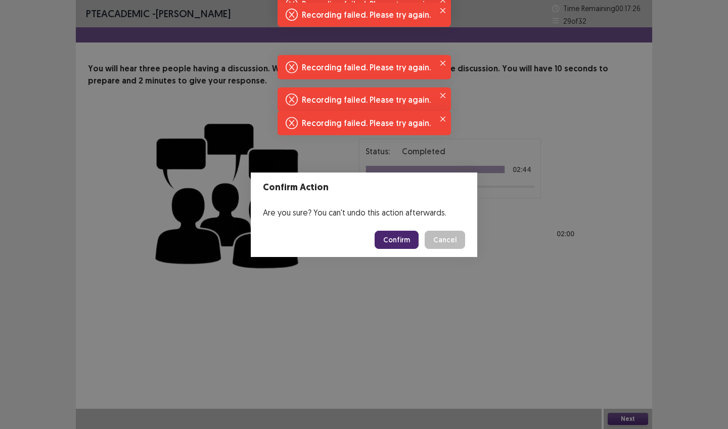
click at [405, 240] on button "Confirm" at bounding box center [397, 240] width 44 height 18
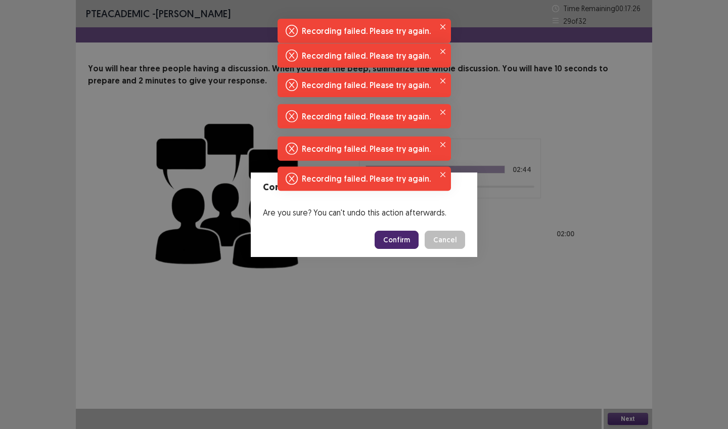
click at [405, 240] on button "Confirm" at bounding box center [397, 240] width 44 height 18
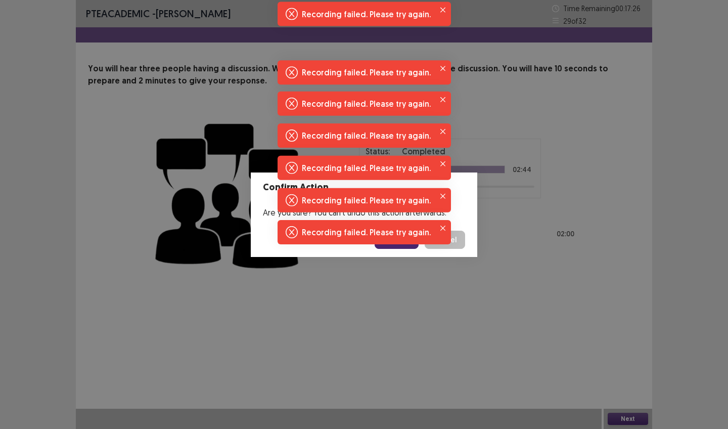
click at [405, 240] on body "PTE academic - sujata khadka Time Remaining 00 : 17 : 26 29 of 32 You will hear…" at bounding box center [364, 214] width 728 height 429
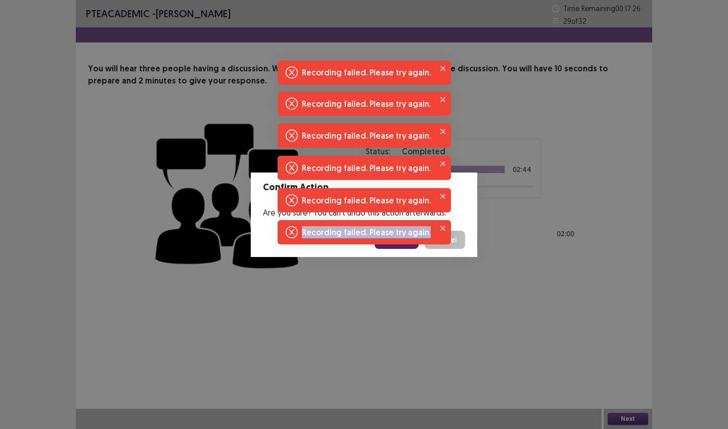
click at [405, 238] on div "Recording failed. Please try again." at bounding box center [366, 232] width 129 height 12
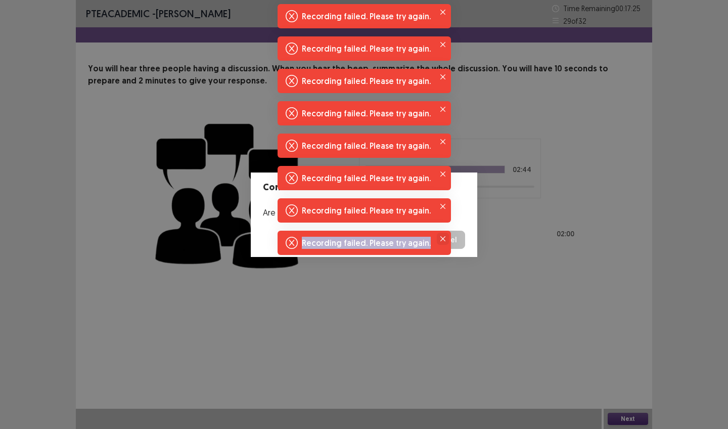
click at [440, 240] on icon "Close" at bounding box center [442, 238] width 5 height 5
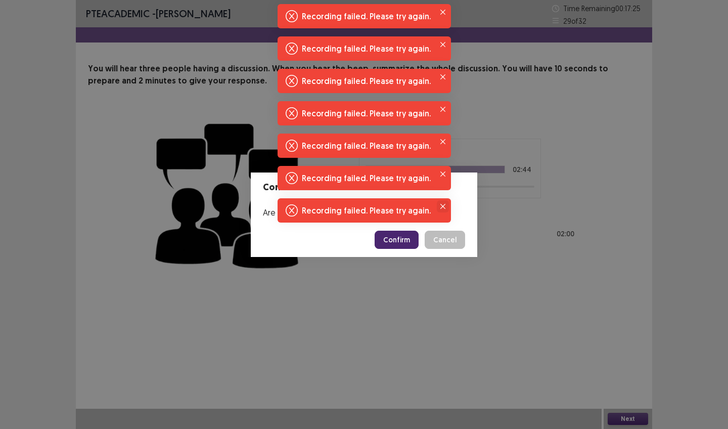
click at [440, 207] on icon "Close" at bounding box center [442, 206] width 5 height 5
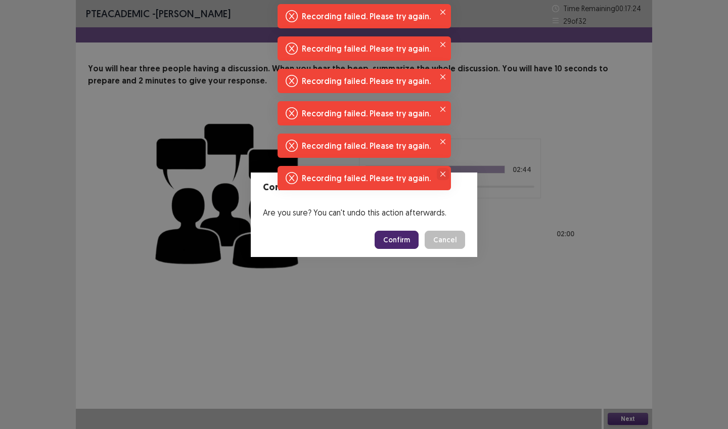
click at [438, 177] on button "Close" at bounding box center [443, 174] width 12 height 12
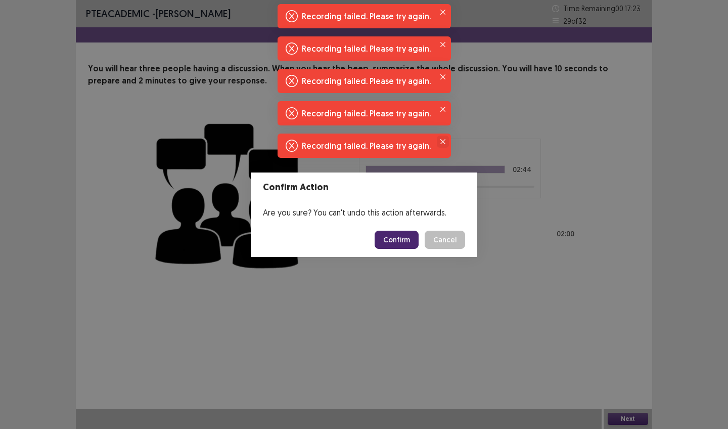
click at [437, 145] on button "Close" at bounding box center [443, 141] width 12 height 12
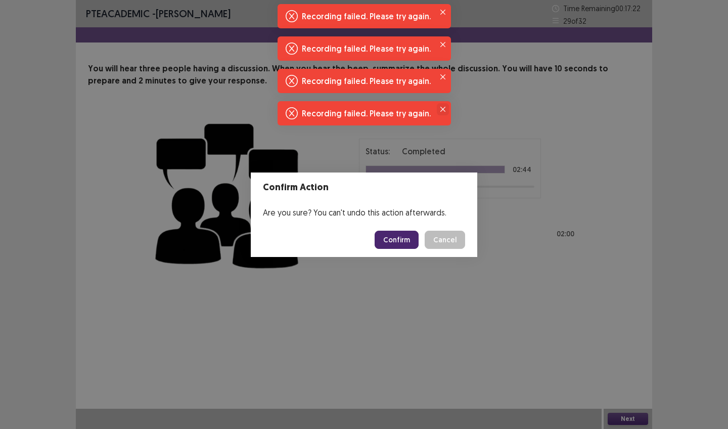
click at [441, 110] on icon "Close" at bounding box center [442, 109] width 5 height 5
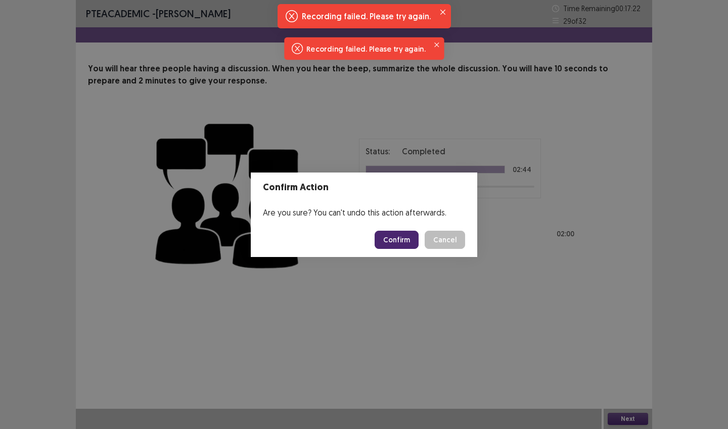
click at [438, 84] on div "Confirm Action Are you sure? You can't undo this action afterwards. Confirm Can…" at bounding box center [364, 214] width 728 height 429
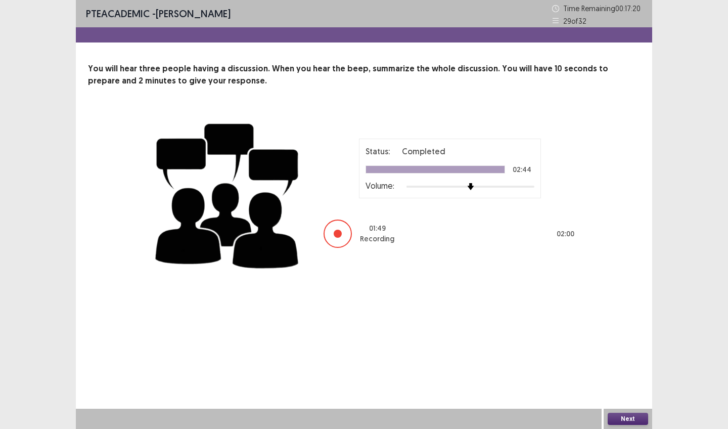
click at [346, 231] on div at bounding box center [338, 233] width 28 height 28
click at [620, 418] on button "Next" at bounding box center [628, 418] width 40 height 12
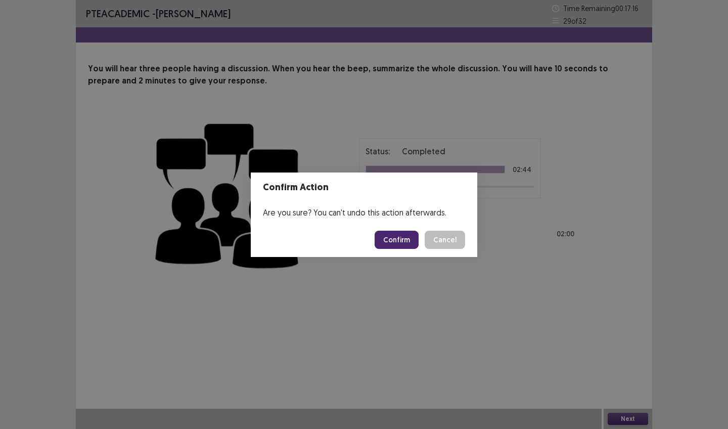
click at [409, 237] on button "Confirm" at bounding box center [397, 240] width 44 height 18
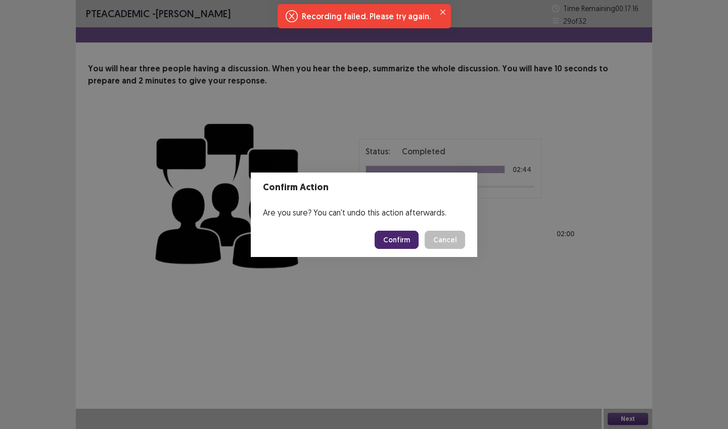
click at [409, 237] on button "Confirm" at bounding box center [397, 240] width 44 height 18
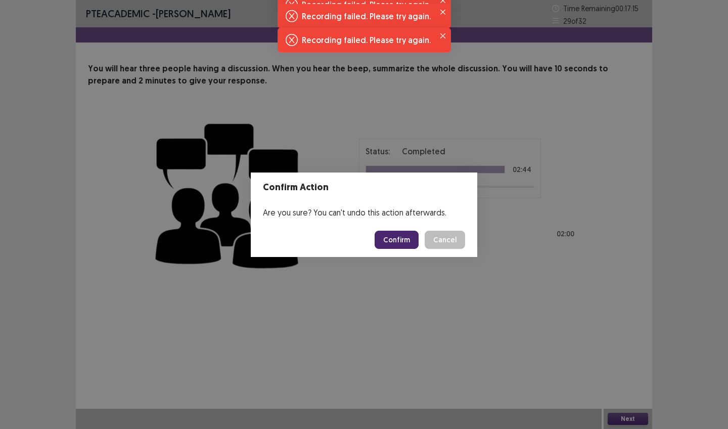
click at [409, 237] on button "Confirm" at bounding box center [397, 240] width 44 height 18
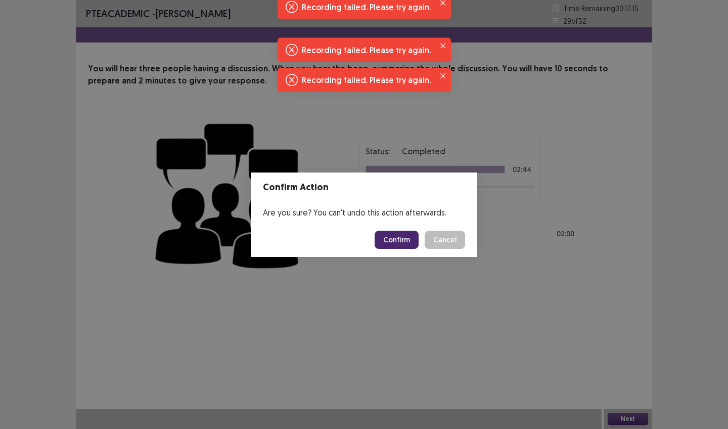
click at [409, 237] on button "Confirm" at bounding box center [397, 240] width 44 height 18
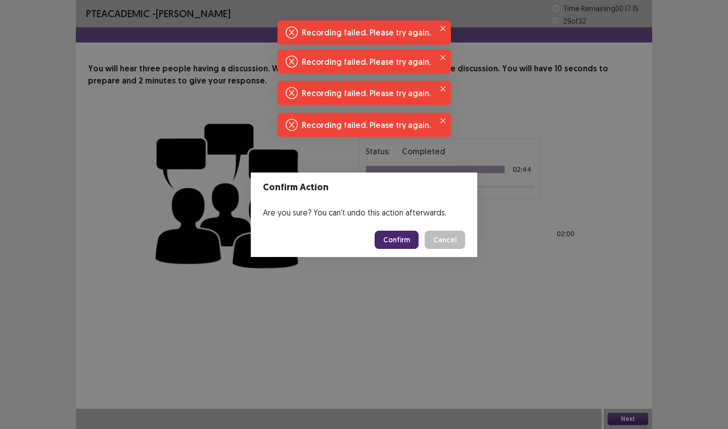
click at [409, 237] on button "Confirm" at bounding box center [397, 240] width 44 height 18
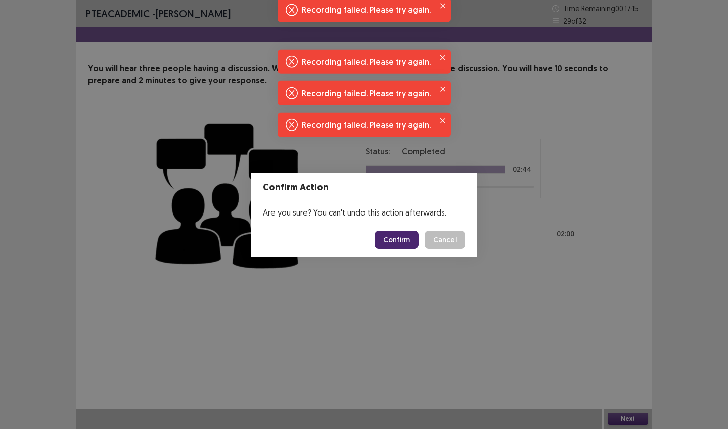
click at [409, 237] on button "Confirm" at bounding box center [397, 240] width 44 height 18
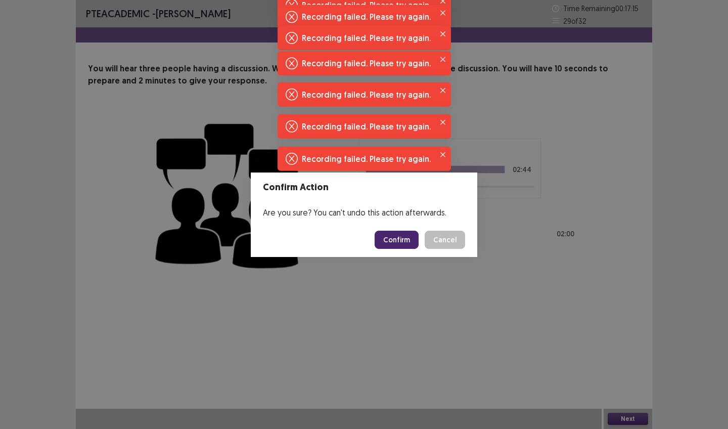
click at [409, 237] on button "Confirm" at bounding box center [397, 240] width 44 height 18
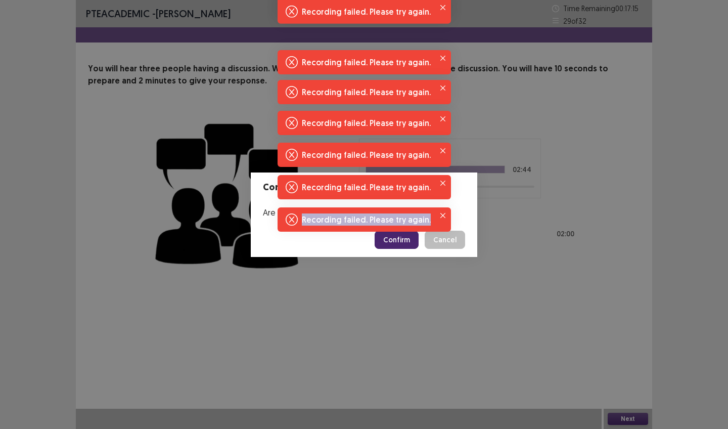
click at [409, 237] on body "PTE academic - sujata khadka Time Remaining 00 : 17 : 15 29 of 32 You will hear…" at bounding box center [364, 214] width 728 height 429
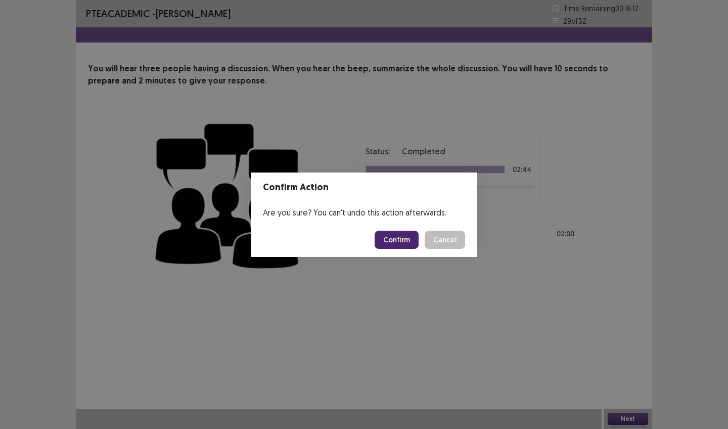
click at [409, 237] on button "Confirm" at bounding box center [397, 240] width 44 height 18
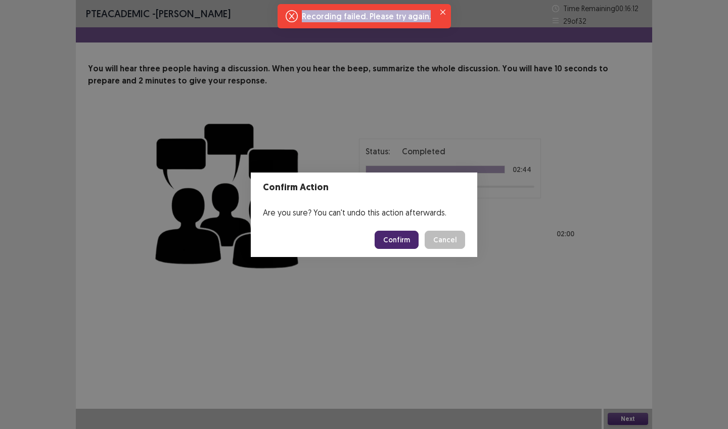
click at [409, 237] on button "Confirm" at bounding box center [397, 240] width 44 height 18
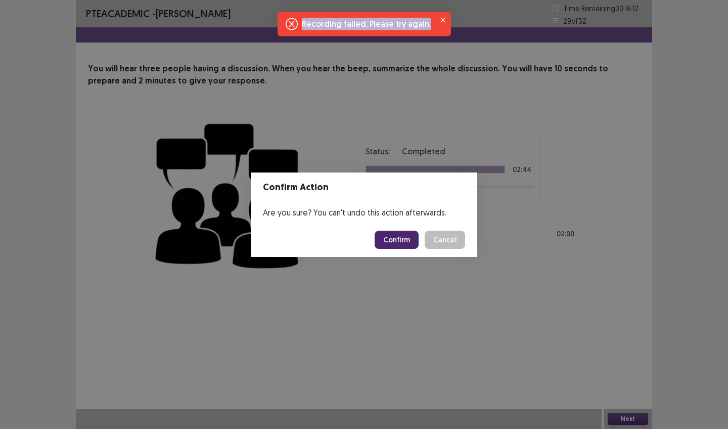
click at [409, 237] on button "Confirm" at bounding box center [397, 240] width 44 height 18
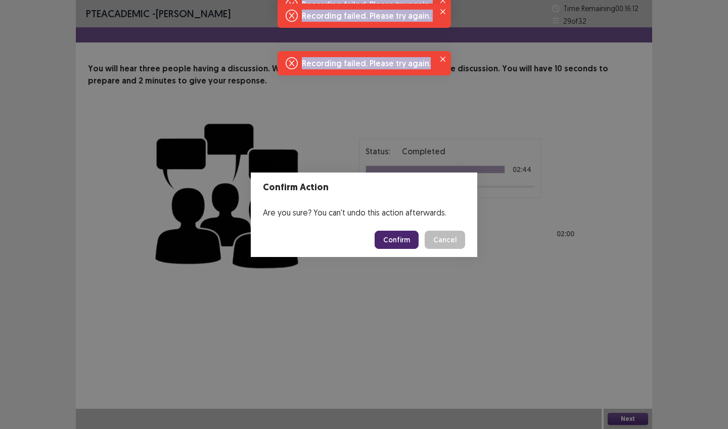
click at [409, 237] on button "Confirm" at bounding box center [397, 240] width 44 height 18
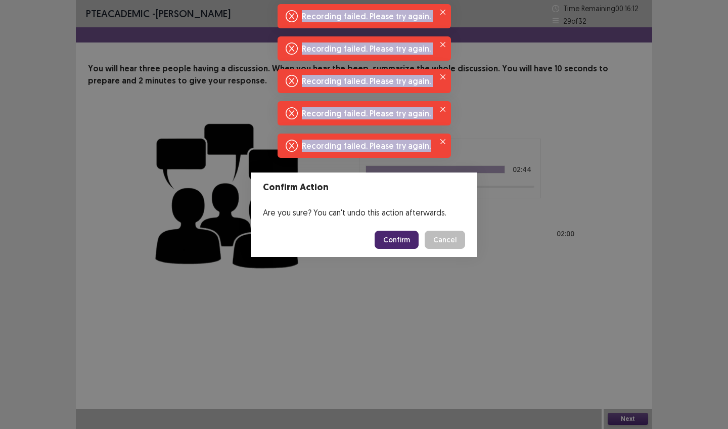
click at [455, 238] on button "Cancel" at bounding box center [445, 240] width 40 height 18
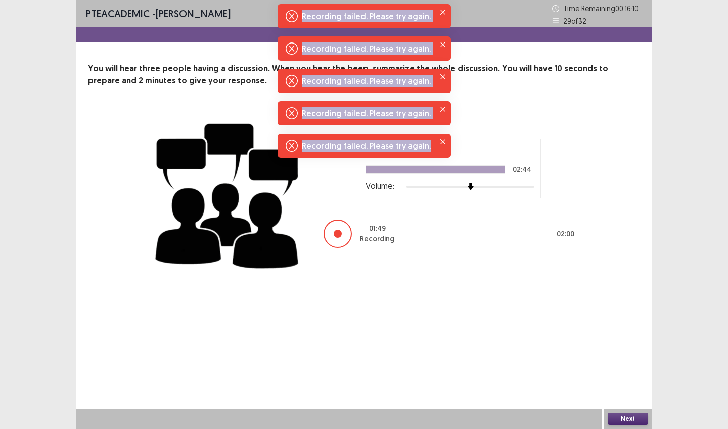
click at [631, 419] on button "Next" at bounding box center [628, 418] width 40 height 12
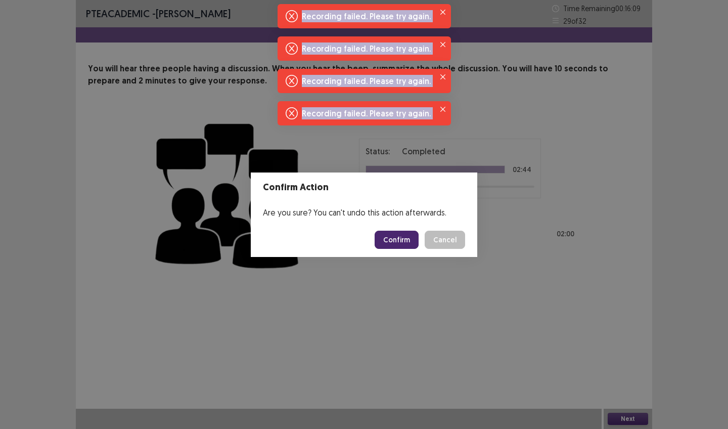
click at [444, 236] on button "Cancel" at bounding box center [445, 240] width 40 height 18
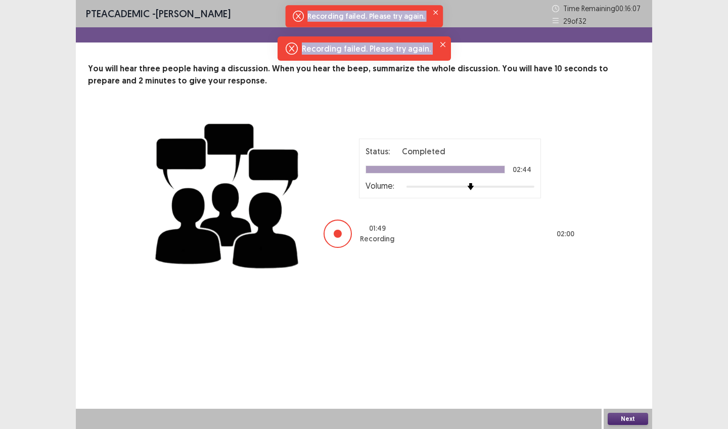
click at [346, 229] on div at bounding box center [338, 233] width 28 height 28
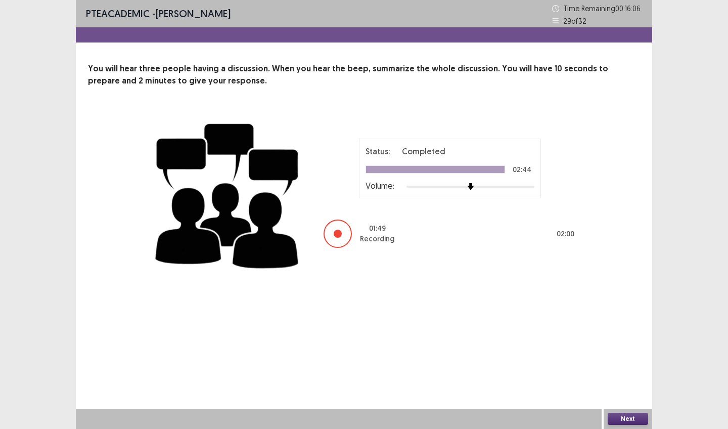
click at [445, 174] on div "Status: Completed 02:44 Volume:" at bounding box center [449, 168] width 169 height 47
click at [453, 170] on div at bounding box center [435, 169] width 139 height 7
click at [339, 229] on div at bounding box center [338, 233] width 28 height 28
click at [644, 415] on button "Next" at bounding box center [628, 418] width 40 height 12
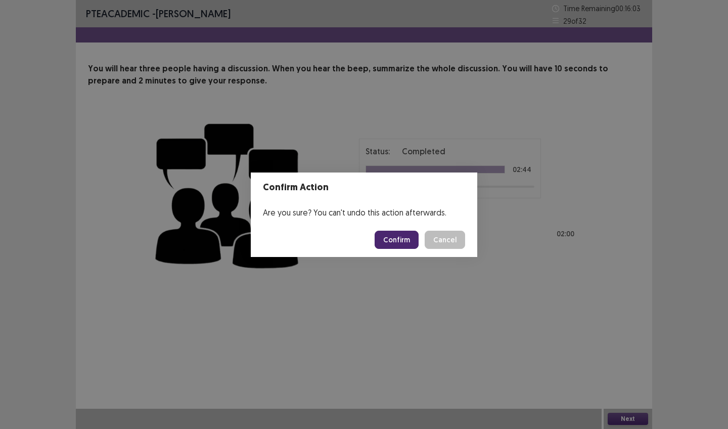
click at [392, 233] on button "Confirm" at bounding box center [397, 240] width 44 height 18
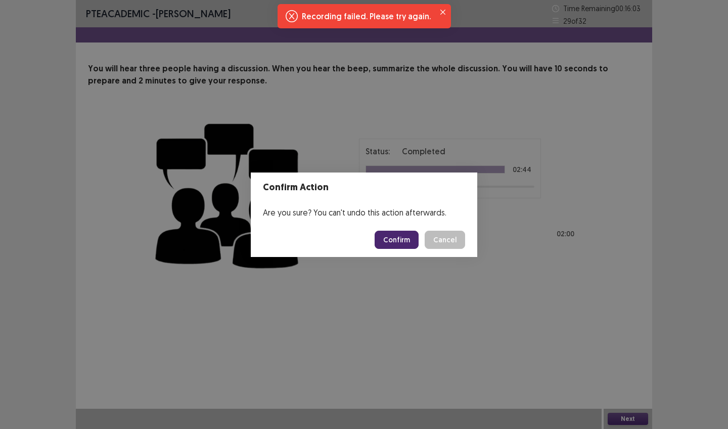
click at [392, 233] on button "Confirm" at bounding box center [397, 240] width 44 height 18
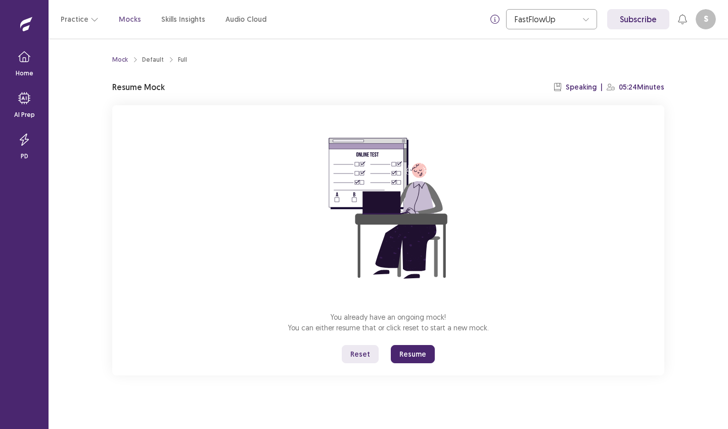
click at [421, 355] on button "Resume" at bounding box center [413, 354] width 44 height 18
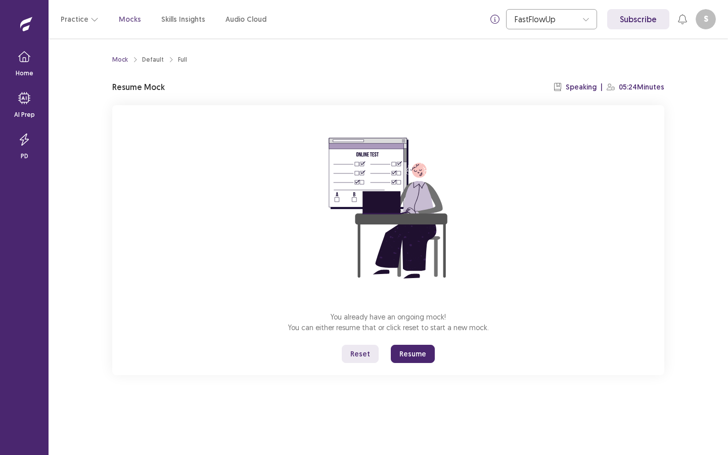
click at [414, 349] on button "Resume" at bounding box center [413, 354] width 44 height 18
click at [425, 357] on button "Resume" at bounding box center [413, 354] width 44 height 18
click at [414, 351] on button "Resume" at bounding box center [413, 354] width 44 height 18
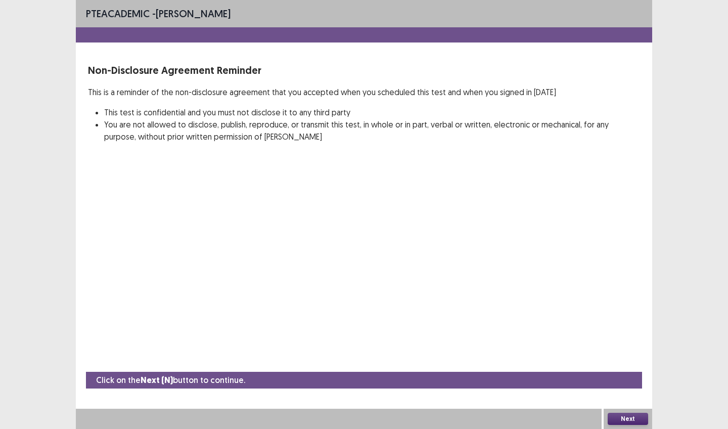
click at [634, 417] on button "Next" at bounding box center [628, 418] width 40 height 12
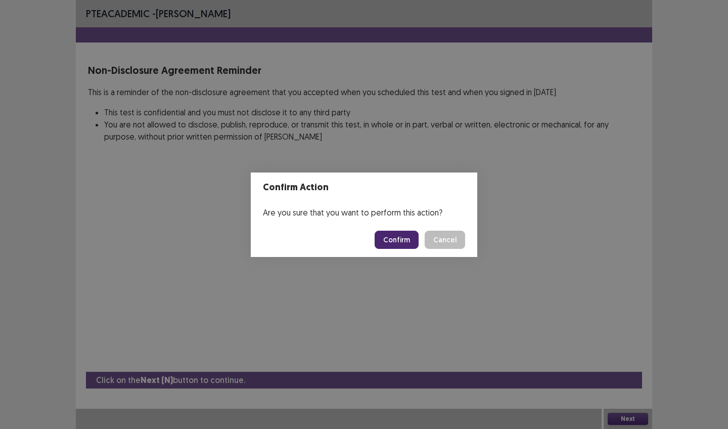
click at [395, 239] on button "Confirm" at bounding box center [397, 240] width 44 height 18
